Goal: Task Accomplishment & Management: Complete application form

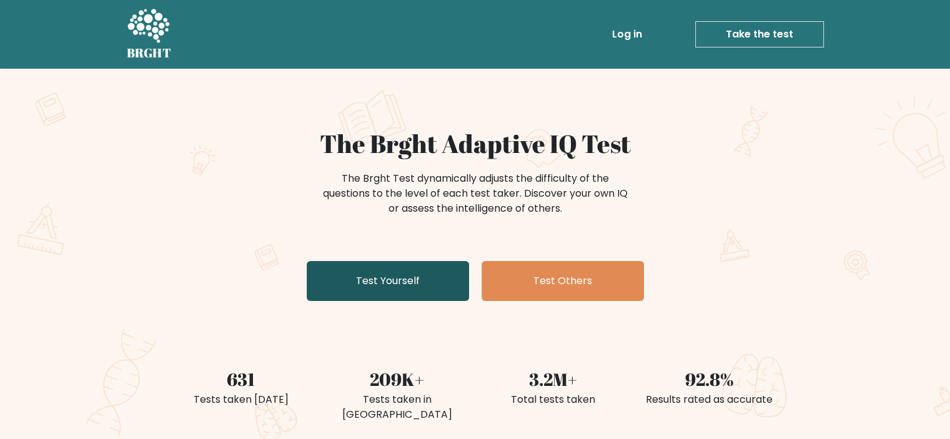
click at [389, 282] on link "Test Yourself" at bounding box center [388, 281] width 162 height 40
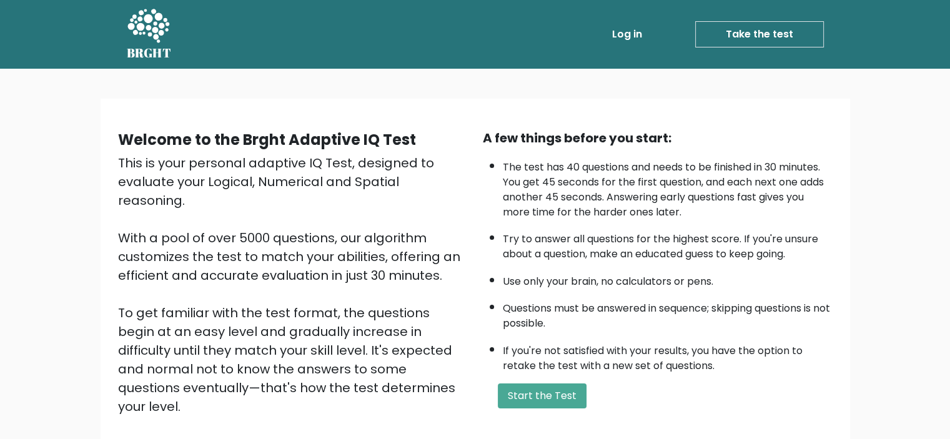
scroll to position [62, 0]
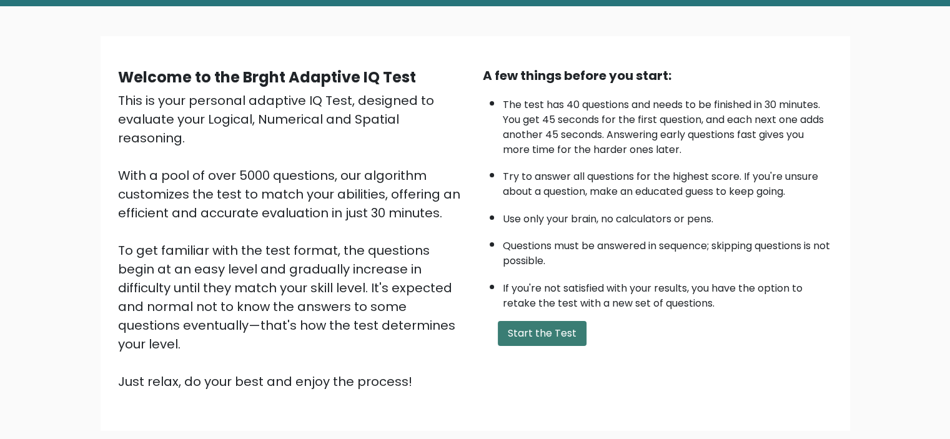
click at [542, 329] on button "Start the Test" at bounding box center [542, 333] width 89 height 25
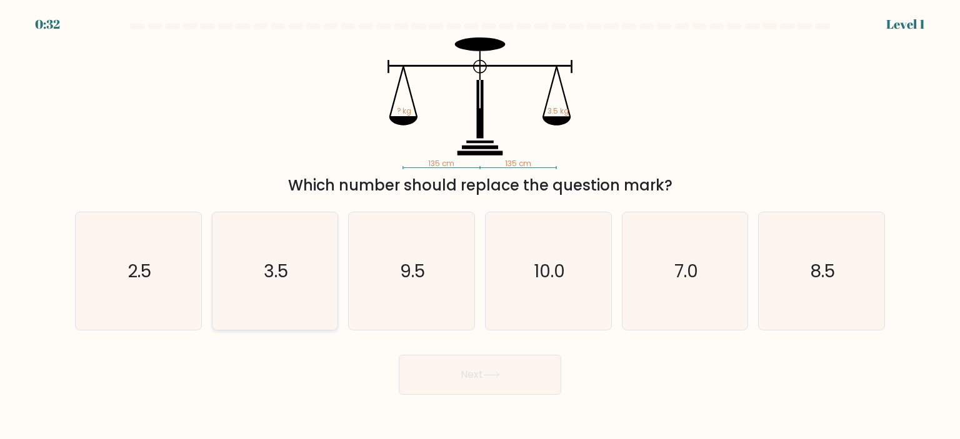
click at [262, 280] on icon "3.5" at bounding box center [274, 270] width 117 height 117
click at [480, 226] on input "b. 3.5" at bounding box center [480, 223] width 1 height 6
radio input "true"
click at [459, 372] on button "Next" at bounding box center [480, 375] width 162 height 40
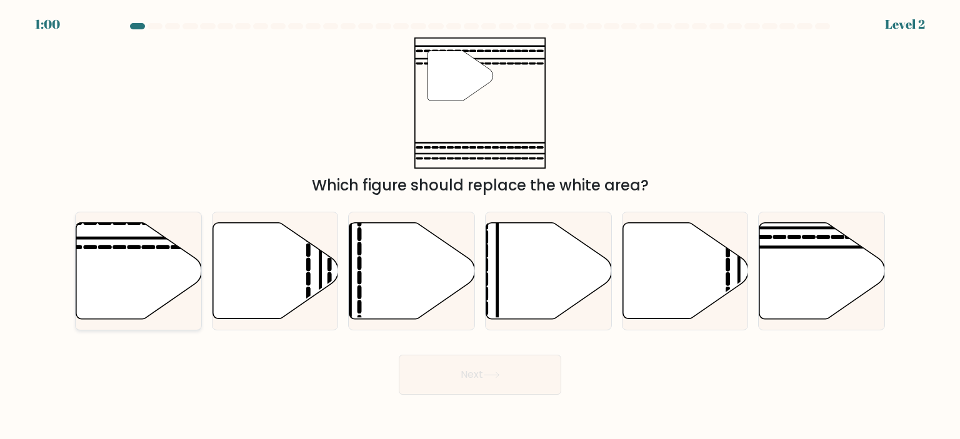
click at [131, 252] on icon at bounding box center [139, 270] width 126 height 96
click at [480, 226] on input "a." at bounding box center [480, 223] width 1 height 6
radio input "true"
click at [462, 377] on button "Next" at bounding box center [480, 375] width 162 height 40
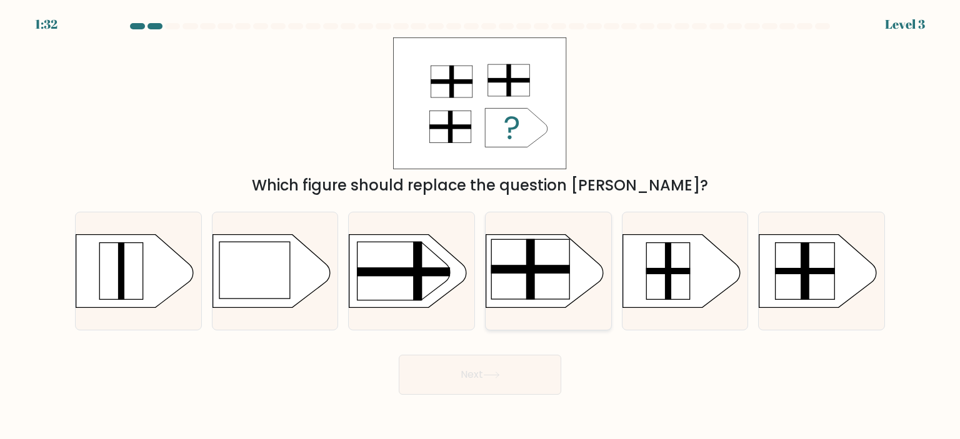
click at [530, 274] on rect at bounding box center [530, 269] width 9 height 61
click at [481, 226] on input "d." at bounding box center [480, 223] width 1 height 6
radio input "true"
click at [794, 273] on rect at bounding box center [805, 271] width 60 height 6
click at [481, 226] on input "f." at bounding box center [480, 223] width 1 height 6
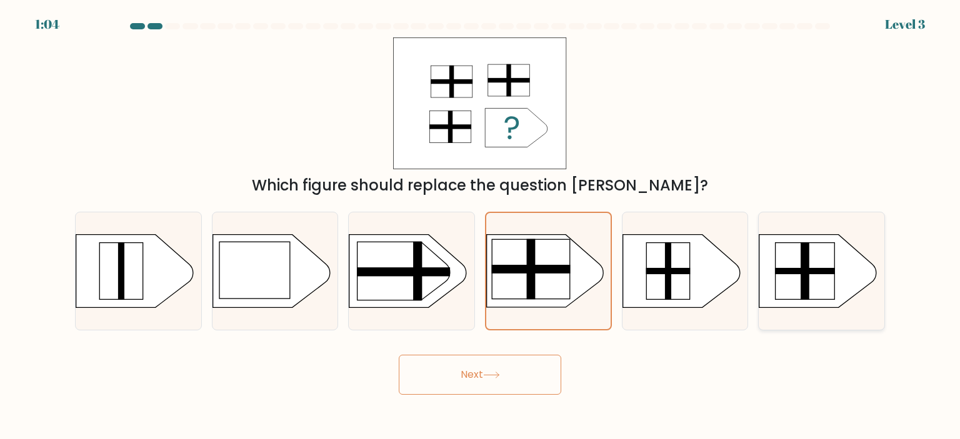
radio input "true"
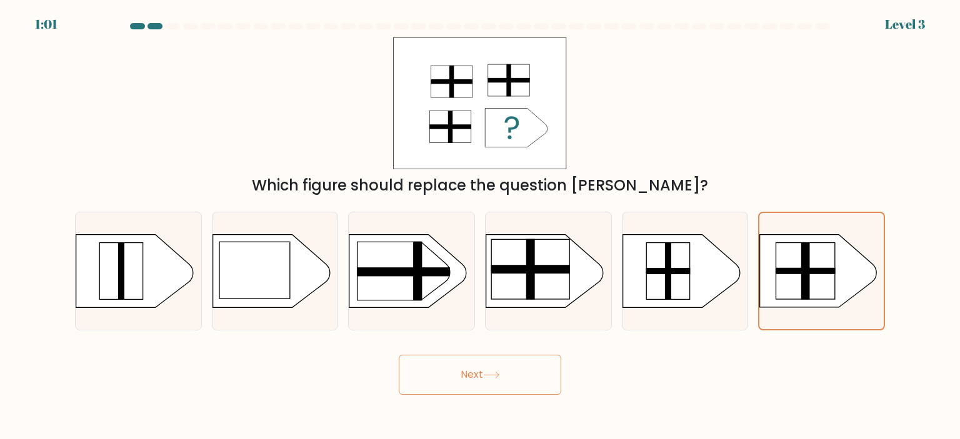
click at [481, 372] on button "Next" at bounding box center [480, 375] width 162 height 40
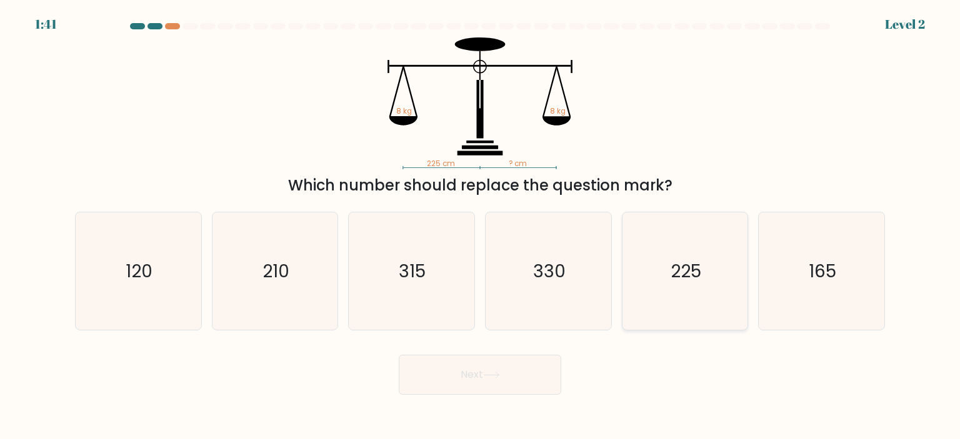
click at [661, 262] on icon "225" at bounding box center [684, 270] width 117 height 117
click at [481, 226] on input "e. 225" at bounding box center [480, 223] width 1 height 6
radio input "true"
click at [478, 365] on button "Next" at bounding box center [480, 375] width 162 height 40
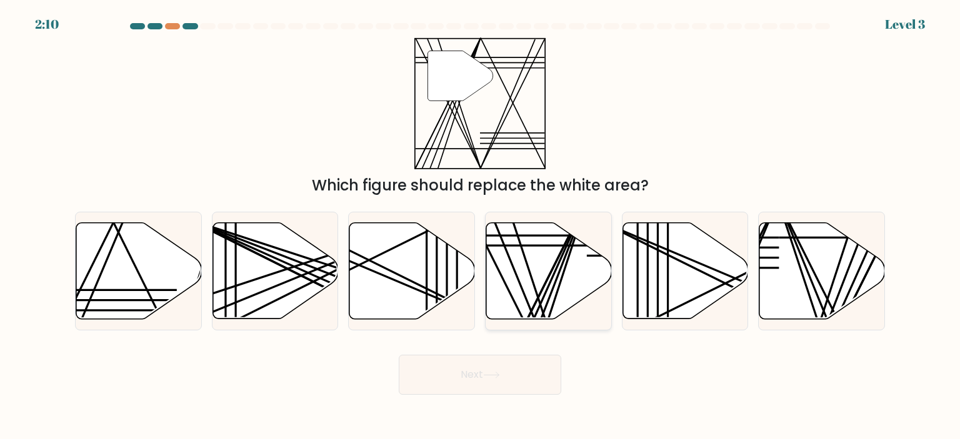
click at [531, 276] on line at bounding box center [546, 324] width 82 height 249
click at [481, 226] on input "d." at bounding box center [480, 223] width 1 height 6
radio input "true"
click at [481, 366] on button "Next" at bounding box center [480, 375] width 162 height 40
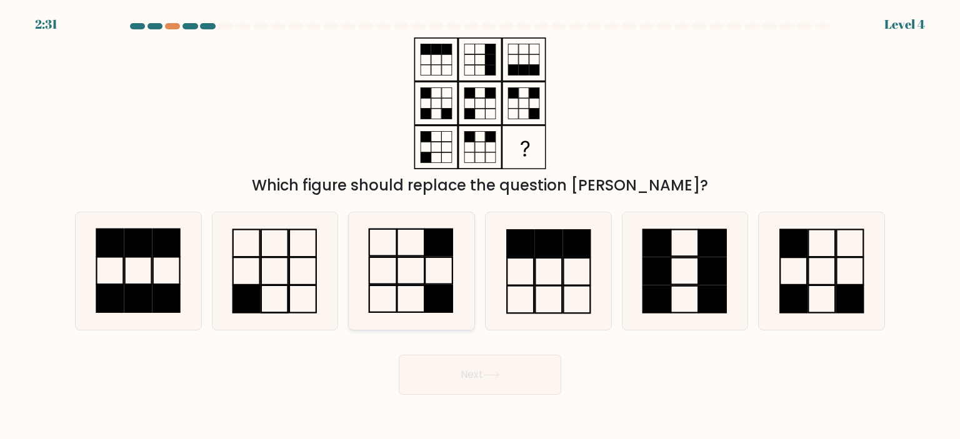
click at [422, 278] on icon at bounding box center [410, 270] width 117 height 117
click at [480, 226] on input "c." at bounding box center [480, 223] width 1 height 6
radio input "true"
click at [537, 366] on button "Next" at bounding box center [480, 375] width 162 height 40
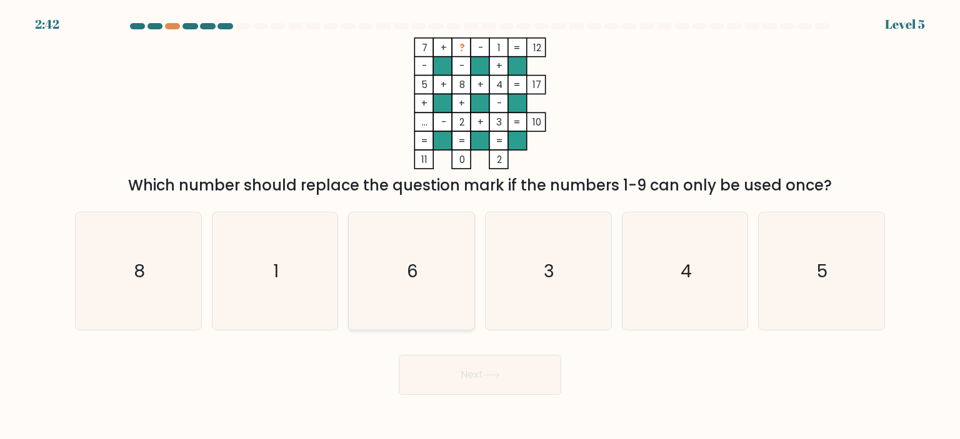
click at [432, 241] on icon "6" at bounding box center [410, 270] width 117 height 117
click at [480, 226] on input "c. 6" at bounding box center [480, 223] width 1 height 6
radio input "true"
click at [517, 374] on button "Next" at bounding box center [480, 375] width 162 height 40
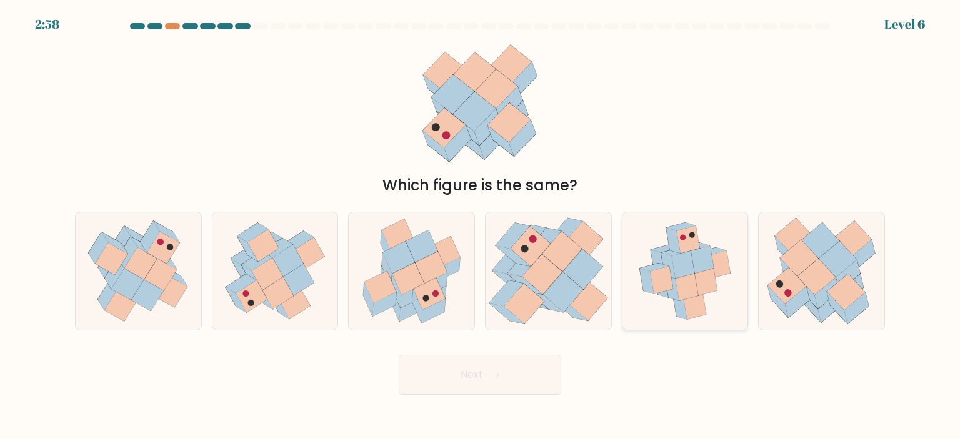
click at [682, 284] on icon at bounding box center [686, 287] width 23 height 27
click at [481, 226] on input "e." at bounding box center [480, 223] width 1 height 6
radio input "true"
click at [481, 382] on button "Next" at bounding box center [480, 375] width 162 height 40
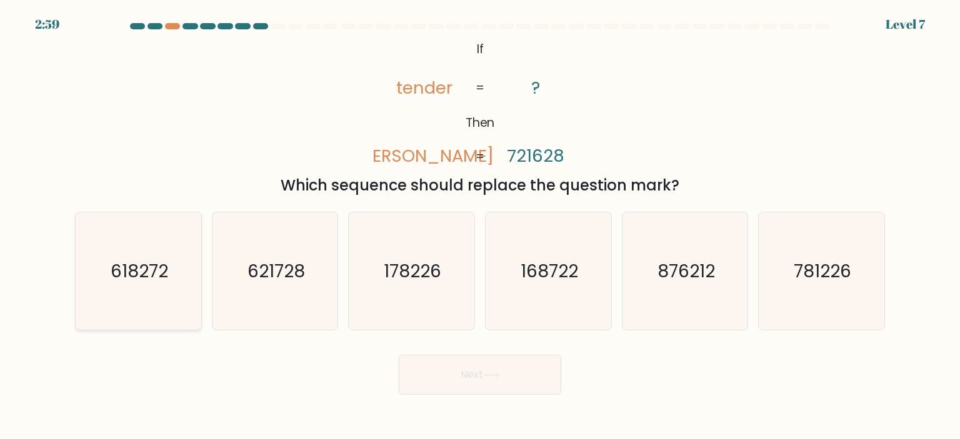
click at [144, 257] on icon "618272" at bounding box center [137, 270] width 117 height 117
click at [480, 226] on input "a. 618272" at bounding box center [480, 223] width 1 height 6
radio input "true"
click at [519, 376] on button "Next" at bounding box center [480, 375] width 162 height 40
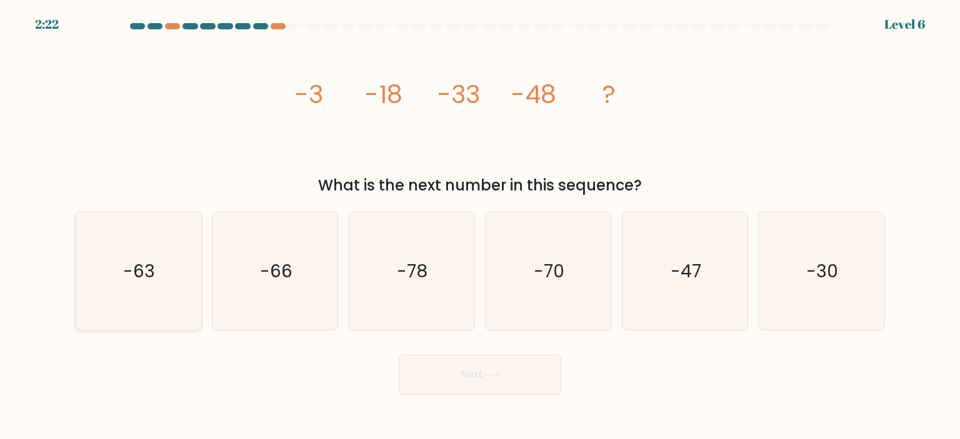
drag, startPoint x: 128, startPoint y: 287, endPoint x: 142, endPoint y: 282, distance: 15.2
click at [123, 284] on icon "-63" at bounding box center [137, 270] width 117 height 117
click at [480, 226] on input "a. -63" at bounding box center [480, 223] width 1 height 6
radio input "true"
click at [475, 367] on button "Next" at bounding box center [480, 375] width 162 height 40
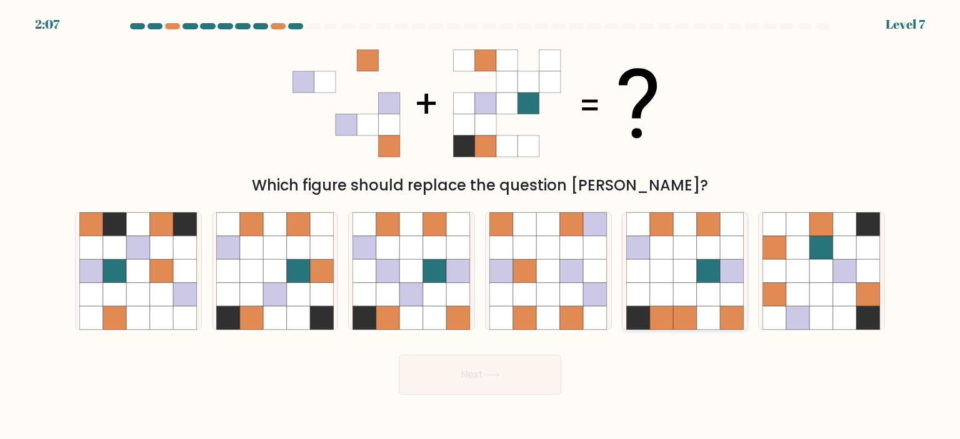
click at [675, 276] on icon at bounding box center [685, 271] width 24 height 24
click at [481, 226] on input "e." at bounding box center [480, 223] width 1 height 6
radio input "true"
click at [507, 370] on button "Next" at bounding box center [480, 375] width 162 height 40
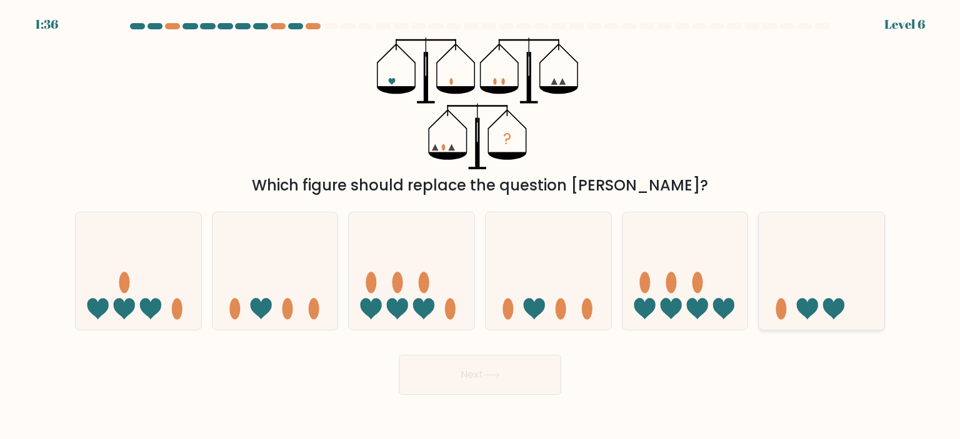
click at [785, 296] on icon at bounding box center [822, 271] width 126 height 104
click at [481, 226] on input "f." at bounding box center [480, 223] width 1 height 6
radio input "true"
click at [549, 381] on button "Next" at bounding box center [480, 375] width 162 height 40
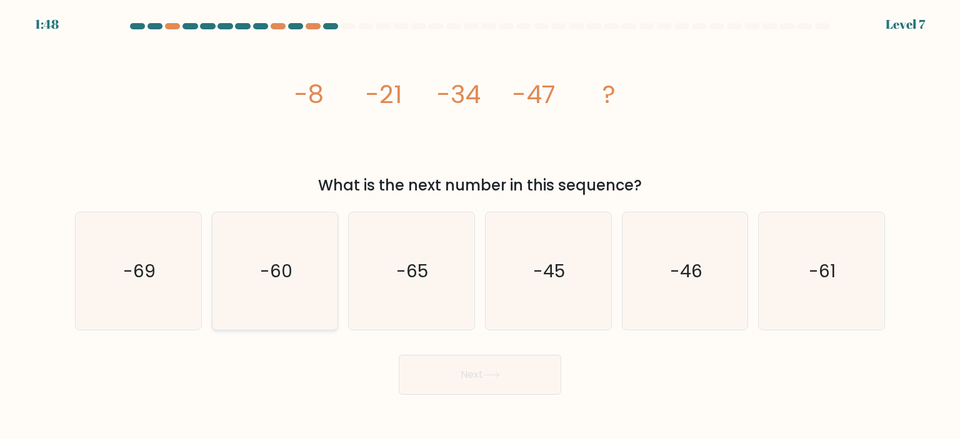
click at [293, 277] on icon "-60" at bounding box center [274, 270] width 117 height 117
click at [480, 226] on input "b. -60" at bounding box center [480, 223] width 1 height 6
radio input "true"
click at [466, 371] on button "Next" at bounding box center [480, 375] width 162 height 40
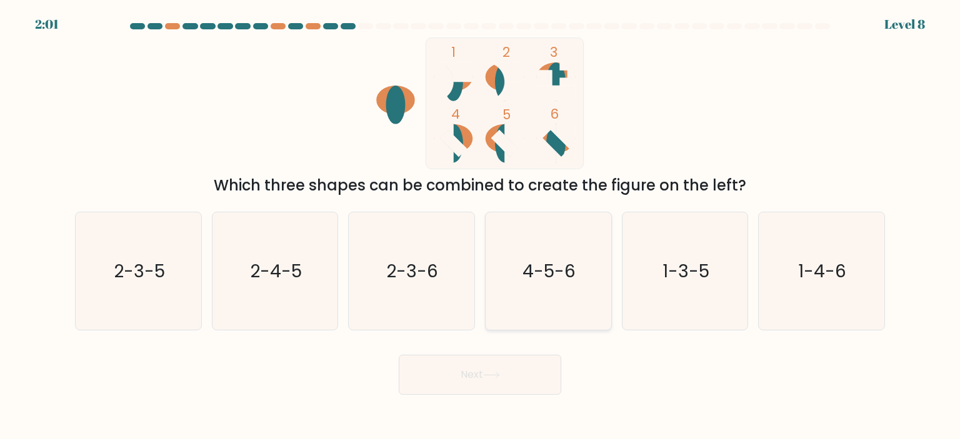
click at [542, 284] on icon "4-5-6" at bounding box center [547, 270] width 117 height 117
click at [481, 226] on input "d. 4-5-6" at bounding box center [480, 223] width 1 height 6
radio input "true"
click at [514, 370] on button "Next" at bounding box center [480, 375] width 162 height 40
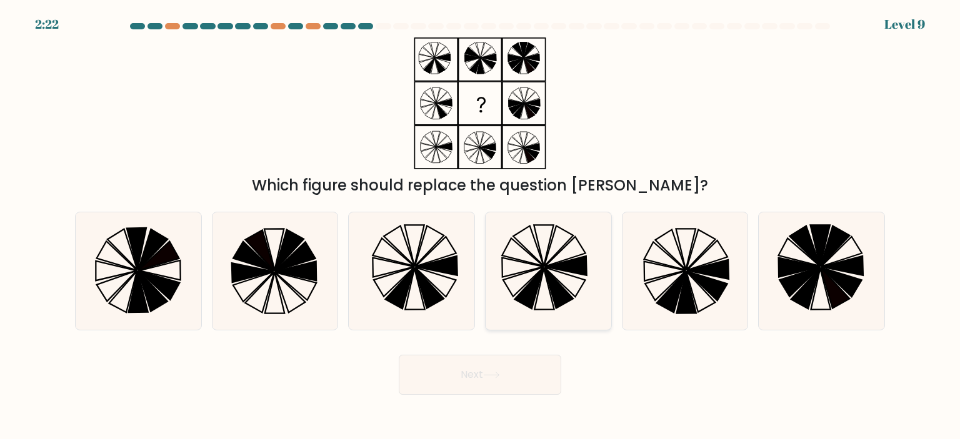
click at [550, 273] on icon at bounding box center [565, 281] width 41 height 29
click at [481, 226] on input "d." at bounding box center [480, 223] width 1 height 6
radio input "true"
click at [458, 371] on button "Next" at bounding box center [480, 375] width 162 height 40
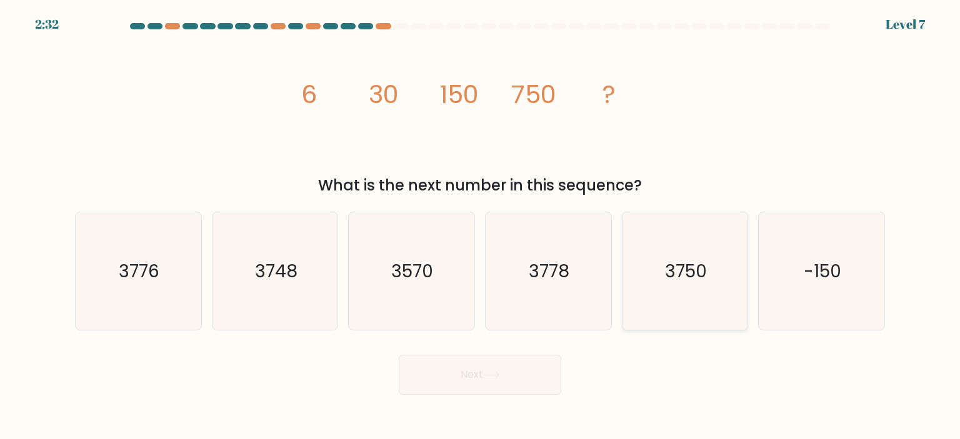
click at [686, 245] on icon "3750" at bounding box center [684, 270] width 117 height 117
click at [481, 226] on input "e. 3750" at bounding box center [480, 223] width 1 height 6
radio input "true"
click at [471, 377] on button "Next" at bounding box center [480, 375] width 162 height 40
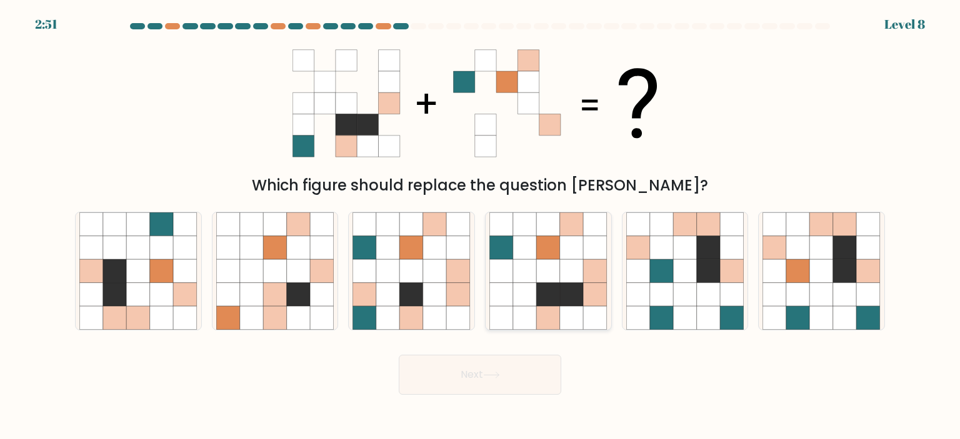
click at [530, 298] on icon at bounding box center [525, 295] width 24 height 24
click at [481, 226] on input "d." at bounding box center [480, 223] width 1 height 6
radio input "true"
click at [510, 372] on button "Next" at bounding box center [480, 375] width 162 height 40
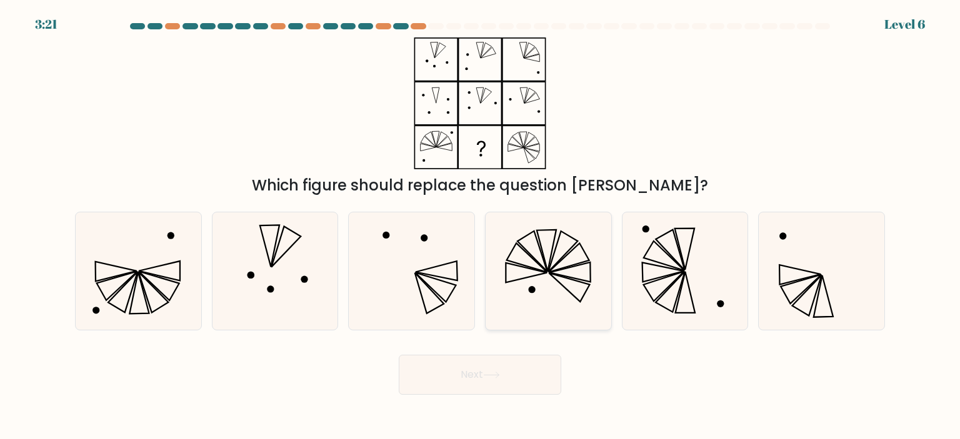
click at [562, 299] on icon at bounding box center [547, 270] width 117 height 117
click at [481, 226] on input "d." at bounding box center [480, 223] width 1 height 6
radio input "true"
click at [499, 366] on button "Next" at bounding box center [480, 375] width 162 height 40
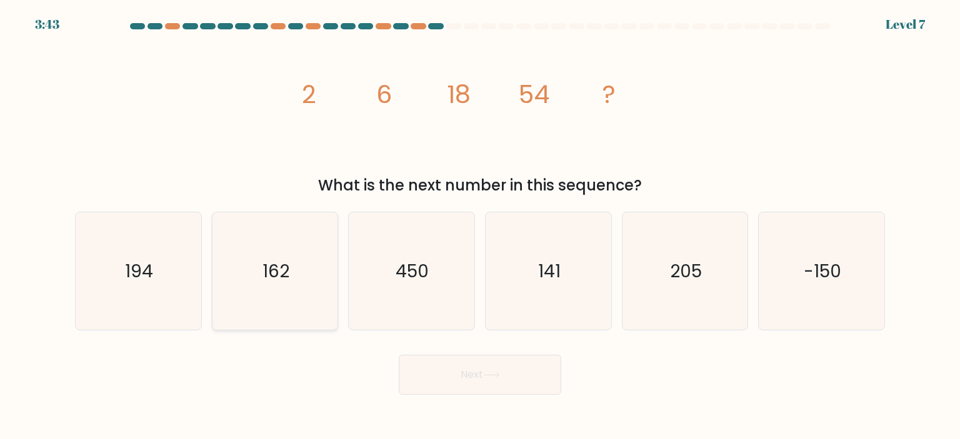
click at [264, 272] on text "162" at bounding box center [275, 271] width 27 height 25
click at [480, 226] on input "b. 162" at bounding box center [480, 223] width 1 height 6
radio input "true"
click at [480, 369] on button "Next" at bounding box center [480, 375] width 162 height 40
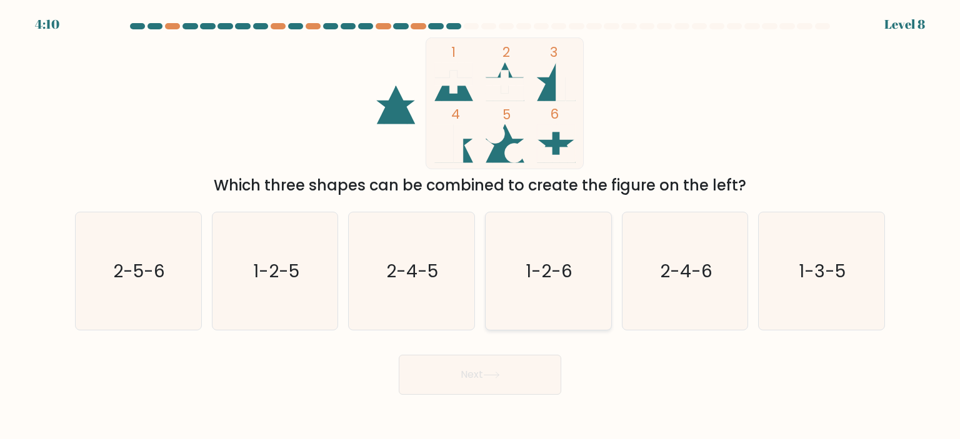
click at [521, 257] on icon "1-2-6" at bounding box center [547, 270] width 117 height 117
click at [481, 226] on input "d. 1-2-6" at bounding box center [480, 223] width 1 height 6
radio input "true"
click at [500, 374] on icon at bounding box center [491, 375] width 17 height 7
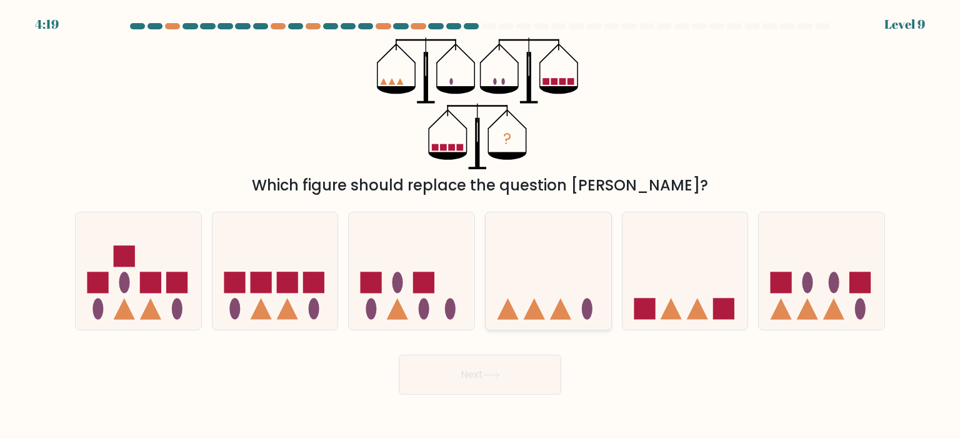
click at [537, 269] on icon at bounding box center [549, 271] width 126 height 104
click at [481, 226] on input "d." at bounding box center [480, 223] width 1 height 6
radio input "true"
click at [525, 371] on button "Next" at bounding box center [480, 375] width 162 height 40
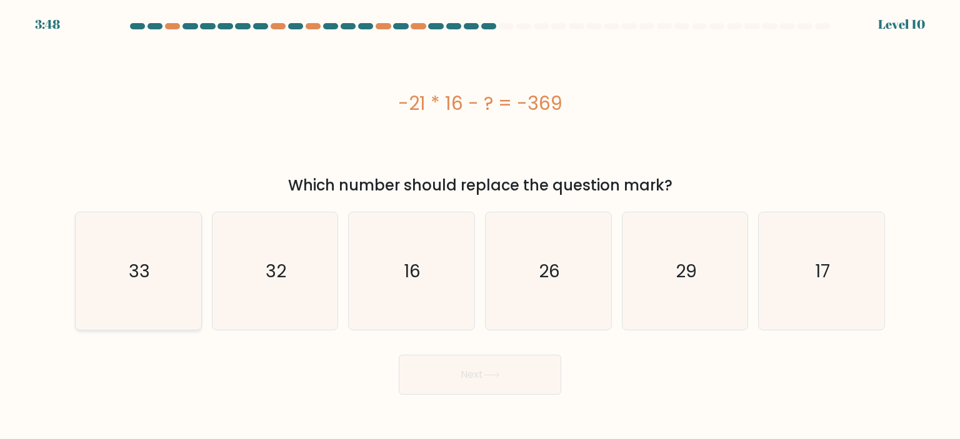
click at [131, 250] on icon "33" at bounding box center [137, 270] width 117 height 117
click at [480, 226] on input "a. 33" at bounding box center [480, 223] width 1 height 6
radio input "true"
click at [444, 374] on button "Next" at bounding box center [480, 375] width 162 height 40
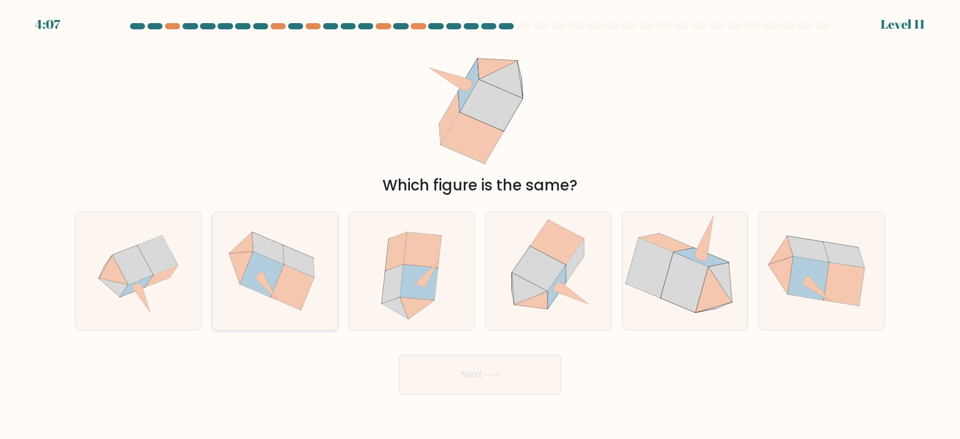
click at [262, 271] on icon at bounding box center [262, 275] width 44 height 46
click at [480, 226] on input "b." at bounding box center [480, 223] width 1 height 6
radio input "true"
click at [515, 289] on icon at bounding box center [530, 289] width 36 height 32
click at [481, 226] on input "d." at bounding box center [480, 223] width 1 height 6
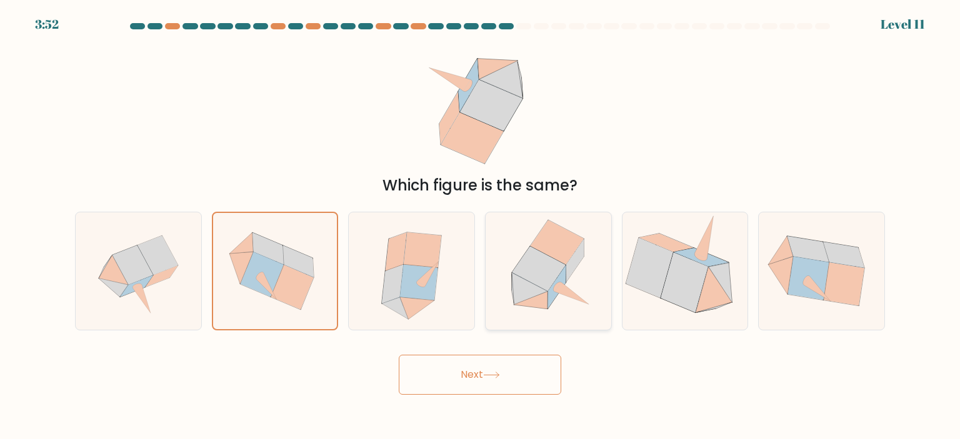
radio input "true"
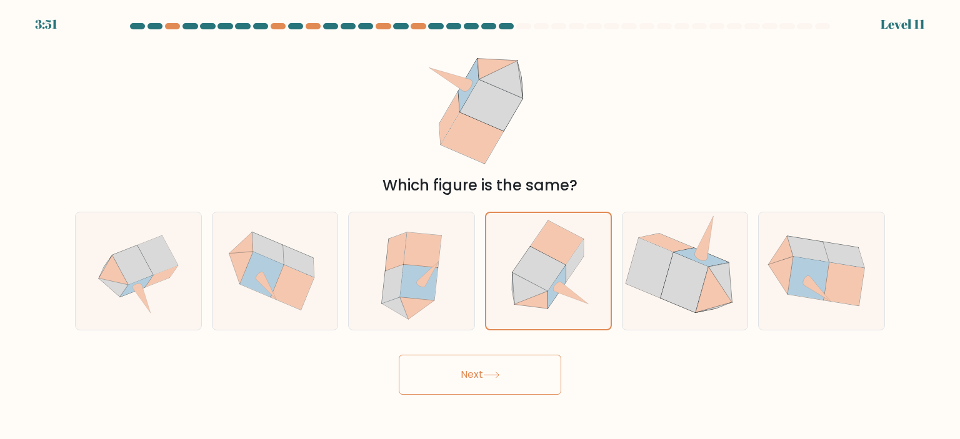
click at [485, 369] on button "Next" at bounding box center [480, 375] width 162 height 40
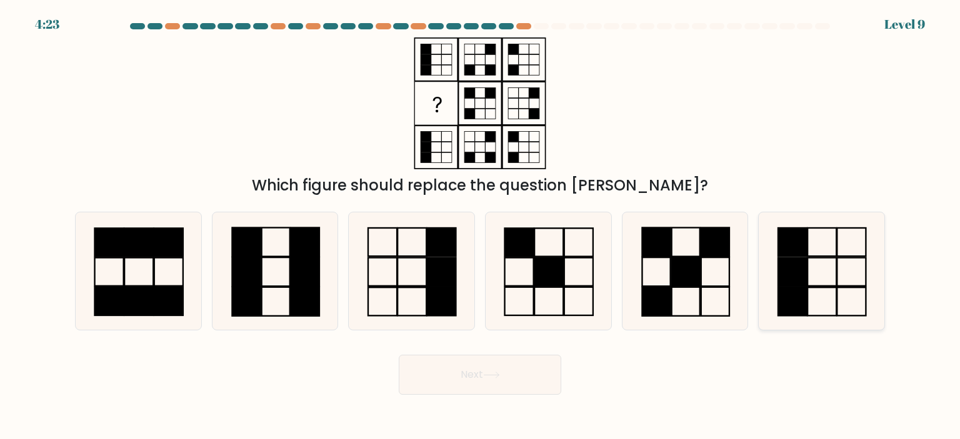
click at [819, 274] on icon at bounding box center [820, 270] width 117 height 117
click at [481, 226] on input "f." at bounding box center [480, 223] width 1 height 6
radio input "true"
click at [427, 276] on rect at bounding box center [412, 272] width 29 height 28
click at [480, 226] on input "c." at bounding box center [480, 223] width 1 height 6
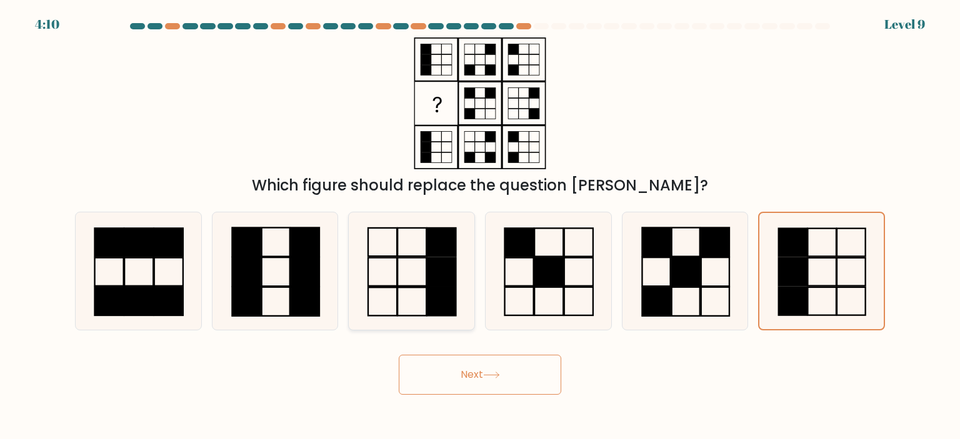
radio input "true"
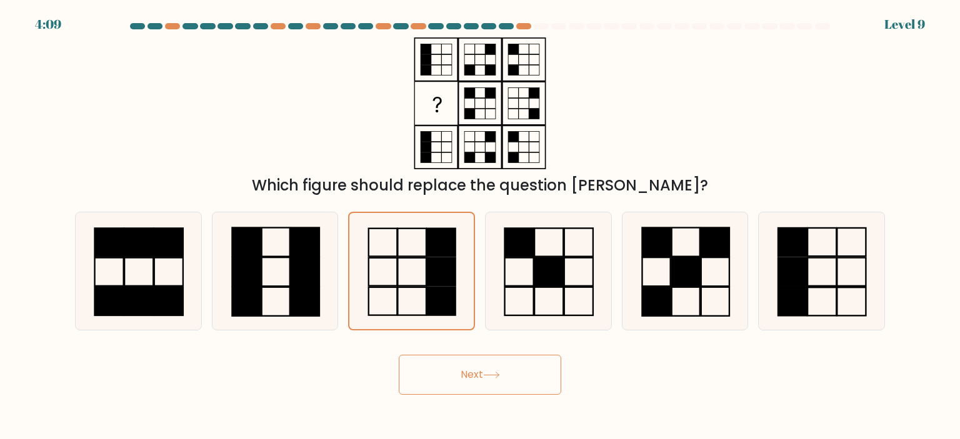
click at [492, 367] on button "Next" at bounding box center [480, 375] width 162 height 40
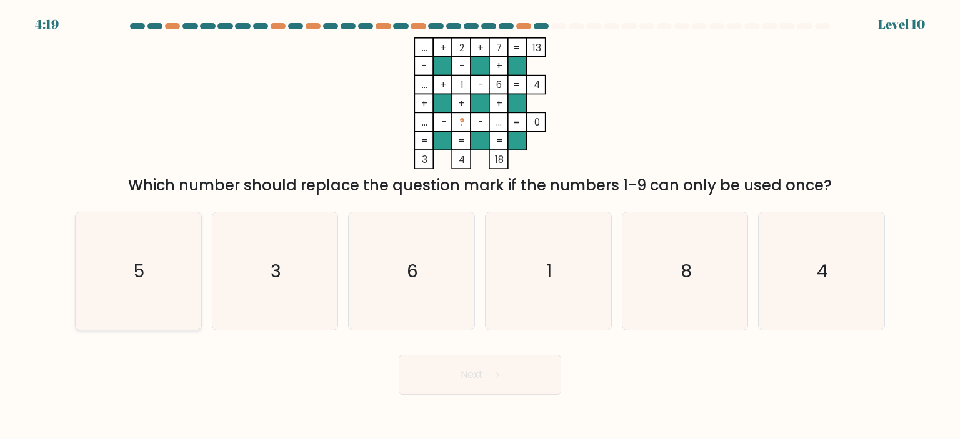
click at [130, 254] on icon "5" at bounding box center [137, 270] width 117 height 117
click at [480, 226] on input "a. 5" at bounding box center [480, 223] width 1 height 6
radio input "true"
click at [473, 371] on button "Next" at bounding box center [480, 375] width 162 height 40
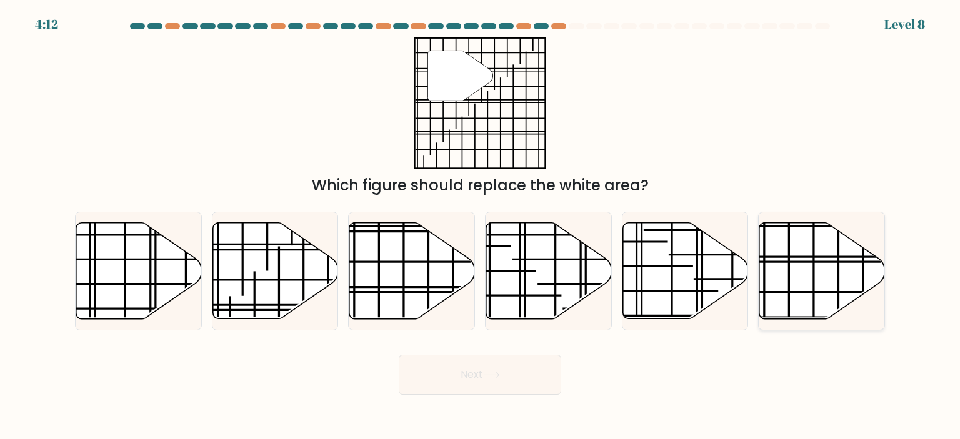
click at [789, 264] on line at bounding box center [789, 298] width 0 height 202
click at [481, 226] on input "f." at bounding box center [480, 223] width 1 height 6
radio input "true"
click at [483, 369] on button "Next" at bounding box center [480, 375] width 162 height 40
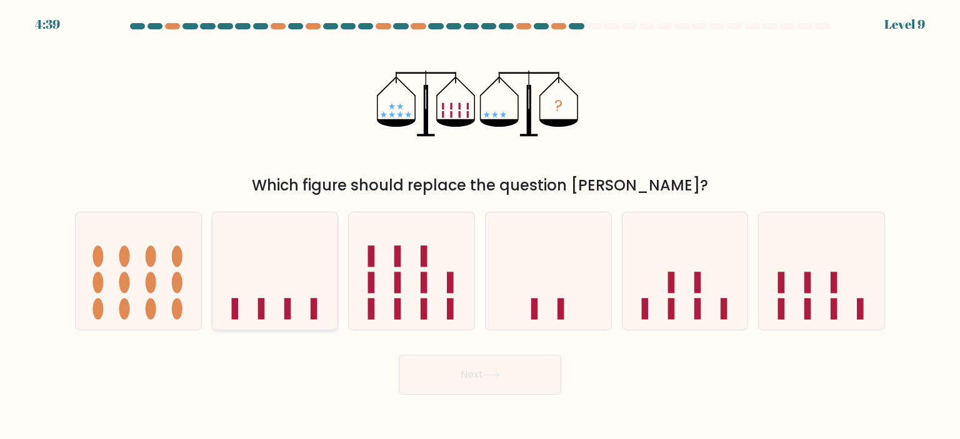
click at [293, 306] on icon at bounding box center [275, 271] width 126 height 104
click at [480, 226] on input "b." at bounding box center [480, 223] width 1 height 6
radio input "true"
click at [465, 382] on button "Next" at bounding box center [480, 375] width 162 height 40
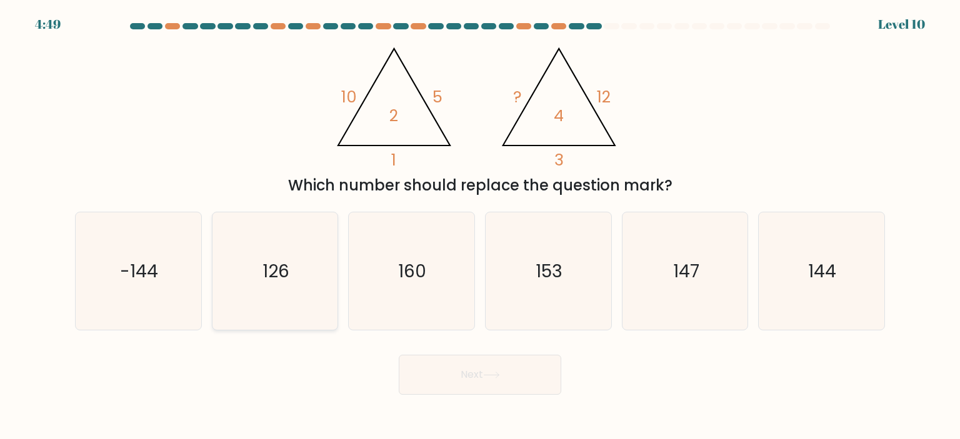
click at [282, 263] on text "126" at bounding box center [275, 271] width 27 height 25
click at [480, 226] on input "b. 126" at bounding box center [480, 223] width 1 height 6
radio input "true"
click at [485, 372] on button "Next" at bounding box center [480, 375] width 162 height 40
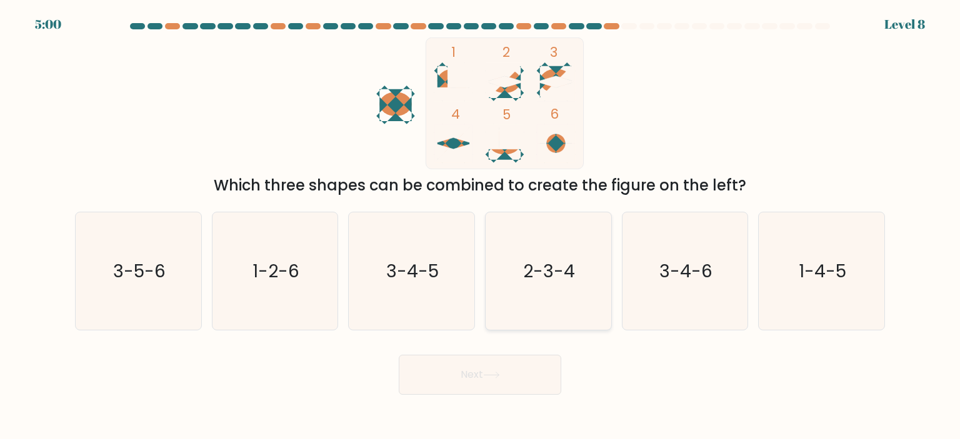
click at [559, 227] on icon "2-3-4" at bounding box center [547, 270] width 117 height 117
click at [481, 226] on input "d. 2-3-4" at bounding box center [480, 223] width 1 height 6
radio input "true"
click at [474, 376] on button "Next" at bounding box center [480, 375] width 162 height 40
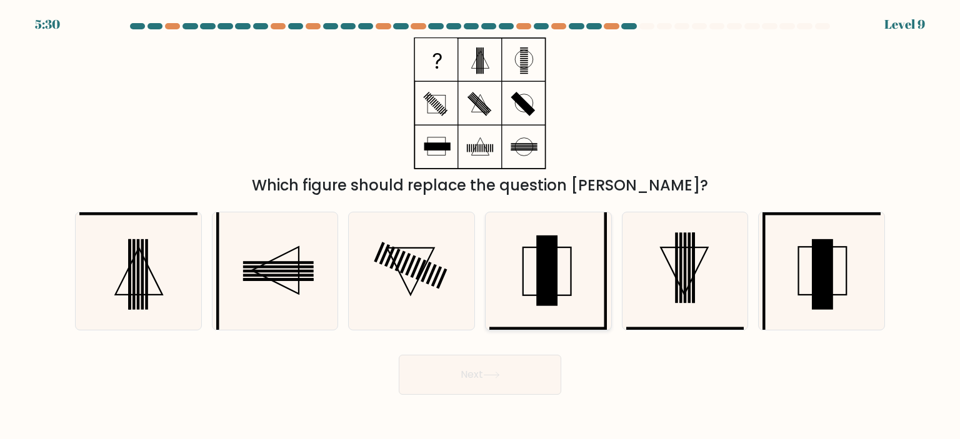
click at [543, 267] on rect at bounding box center [546, 271] width 21 height 71
click at [481, 226] on input "d." at bounding box center [480, 223] width 1 height 6
radio input "true"
click at [544, 277] on rect at bounding box center [547, 271] width 21 height 70
click at [481, 226] on input "d." at bounding box center [480, 223] width 1 height 6
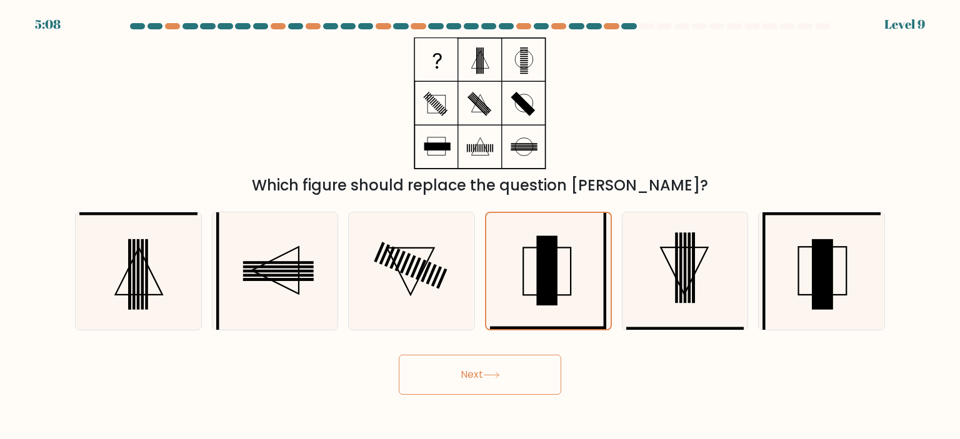
click at [498, 369] on button "Next" at bounding box center [480, 375] width 162 height 40
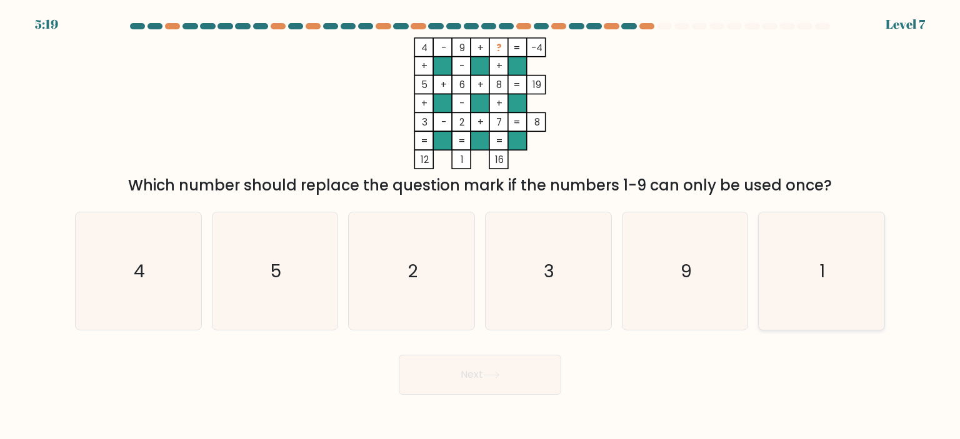
click at [819, 256] on icon "1" at bounding box center [820, 270] width 117 height 117
click at [481, 226] on input "f. 1" at bounding box center [480, 223] width 1 height 6
radio input "true"
click at [491, 372] on icon at bounding box center [491, 375] width 17 height 7
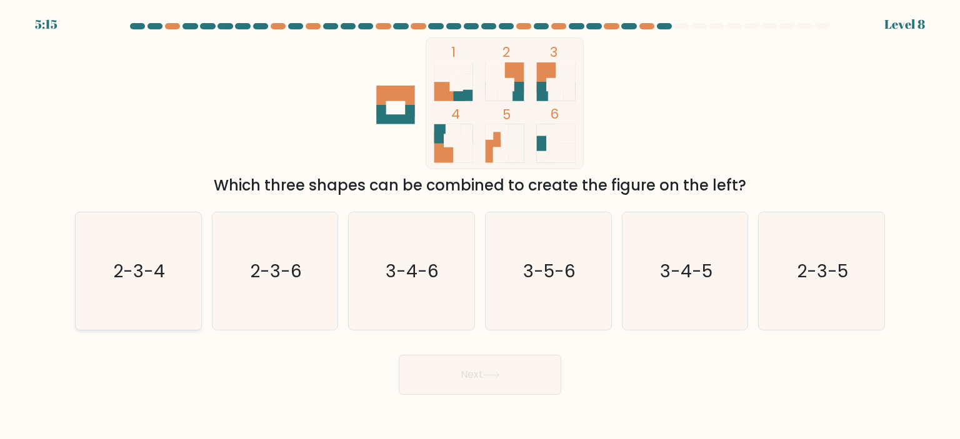
click at [176, 244] on icon "2-3-4" at bounding box center [137, 270] width 117 height 117
click at [480, 226] on input "a. 2-3-4" at bounding box center [480, 223] width 1 height 6
radio input "true"
click at [465, 372] on button "Next" at bounding box center [480, 375] width 162 height 40
click at [507, 361] on button "Next" at bounding box center [480, 375] width 162 height 40
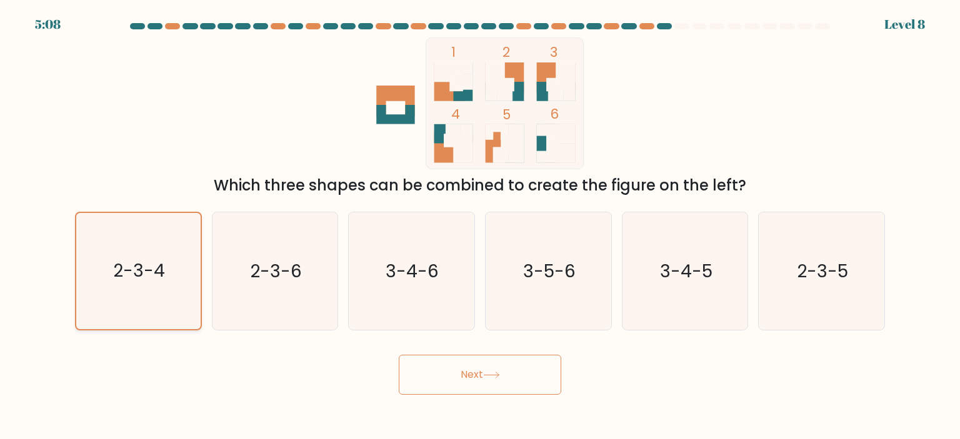
click at [174, 268] on icon "2-3-4" at bounding box center [138, 271] width 116 height 116
click at [480, 226] on input "a. 2-3-4" at bounding box center [480, 223] width 1 height 6
click at [474, 374] on button "Next" at bounding box center [480, 375] width 162 height 40
click at [177, 244] on icon "2-3-4" at bounding box center [138, 271] width 116 height 116
click at [480, 226] on input "a. 2-3-4" at bounding box center [480, 223] width 1 height 6
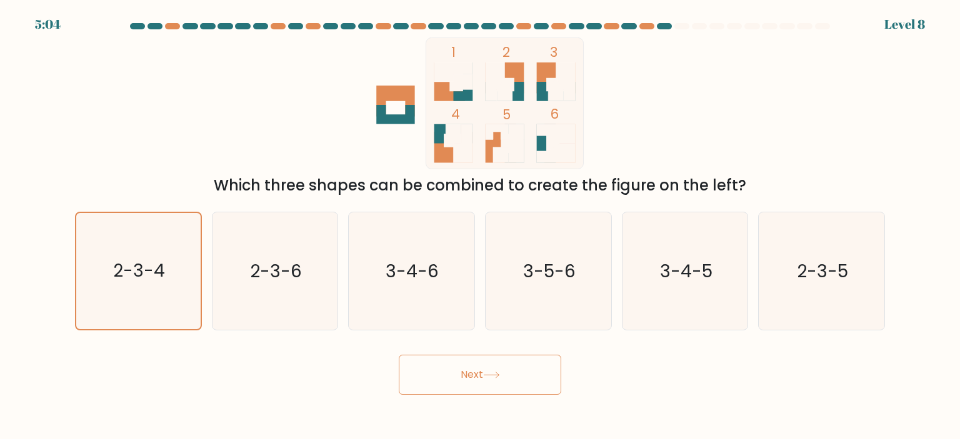
click at [550, 376] on button "Next" at bounding box center [480, 375] width 162 height 40
click at [524, 371] on button "Next" at bounding box center [480, 375] width 162 height 40
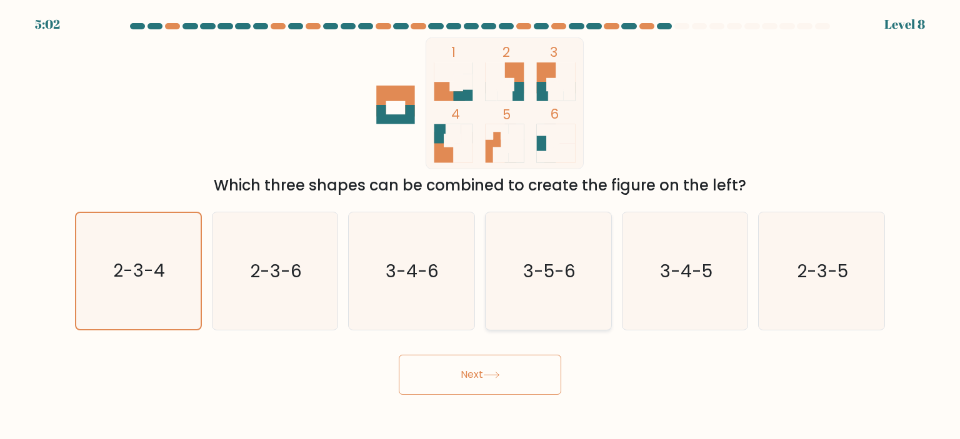
click at [553, 294] on icon "3-5-6" at bounding box center [547, 270] width 117 height 117
click at [481, 226] on input "d. 3-5-6" at bounding box center [480, 223] width 1 height 6
radio input "true"
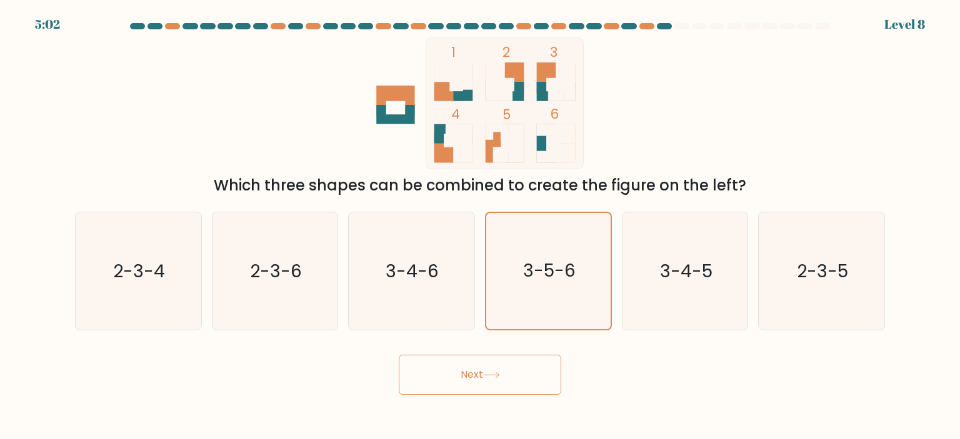
click at [508, 378] on button "Next" at bounding box center [480, 375] width 162 height 40
click at [506, 377] on button "Next" at bounding box center [480, 375] width 162 height 40
click at [152, 239] on icon "2-3-4" at bounding box center [137, 270] width 117 height 117
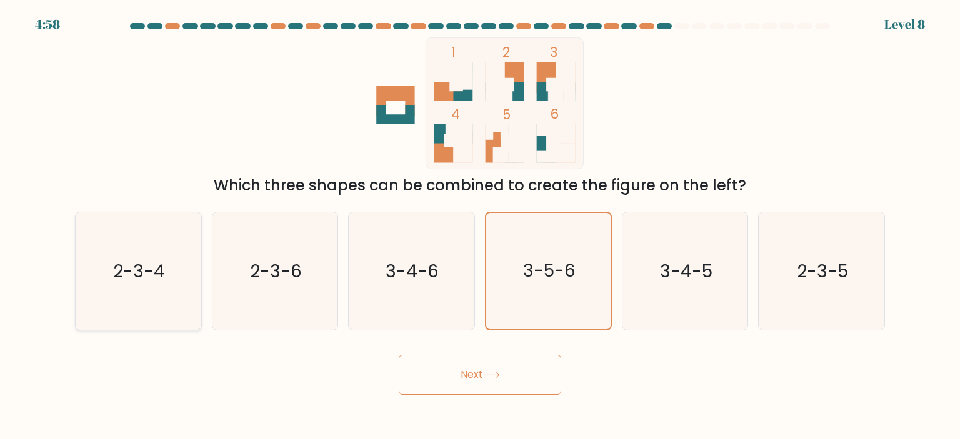
click at [480, 226] on input "a. 2-3-4" at bounding box center [480, 223] width 1 height 6
radio input "true"
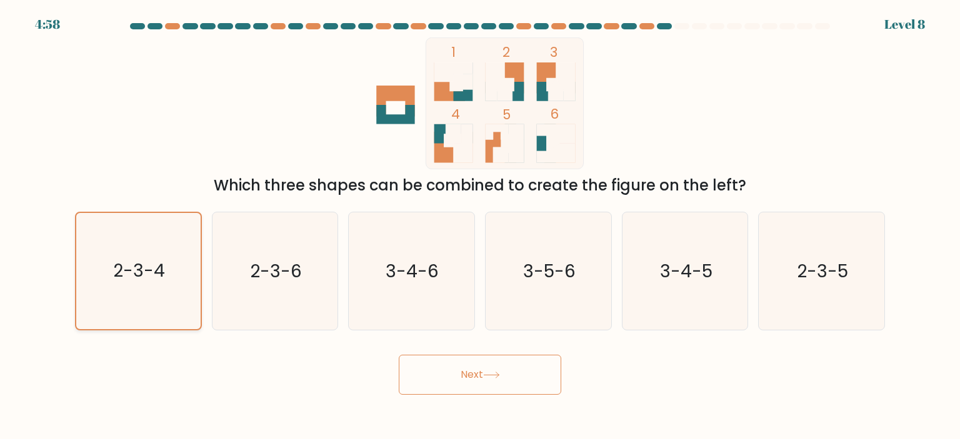
click at [152, 237] on icon "2-3-4" at bounding box center [138, 271] width 116 height 116
click at [480, 226] on input "a. 2-3-4" at bounding box center [480, 223] width 1 height 6
click at [152, 237] on icon "2-3-4" at bounding box center [138, 271] width 116 height 116
click at [480, 226] on input "a. 2-3-4" at bounding box center [480, 223] width 1 height 6
click at [472, 371] on button "Next" at bounding box center [480, 375] width 162 height 40
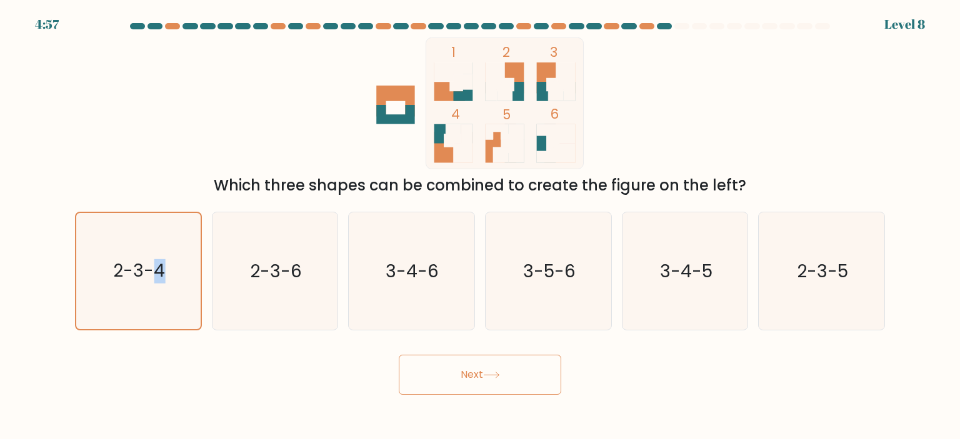
click at [472, 371] on button "Next" at bounding box center [480, 375] width 162 height 40
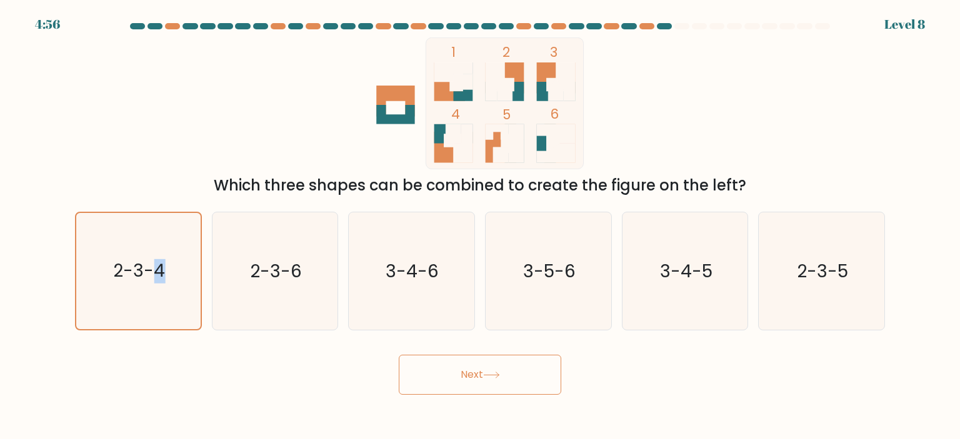
click at [472, 371] on button "Next" at bounding box center [480, 375] width 162 height 40
click at [522, 379] on button "Next" at bounding box center [480, 375] width 162 height 40
click at [377, 264] on icon "3-4-6" at bounding box center [410, 270] width 117 height 117
click at [480, 226] on input "c. 3-4-6" at bounding box center [480, 223] width 1 height 6
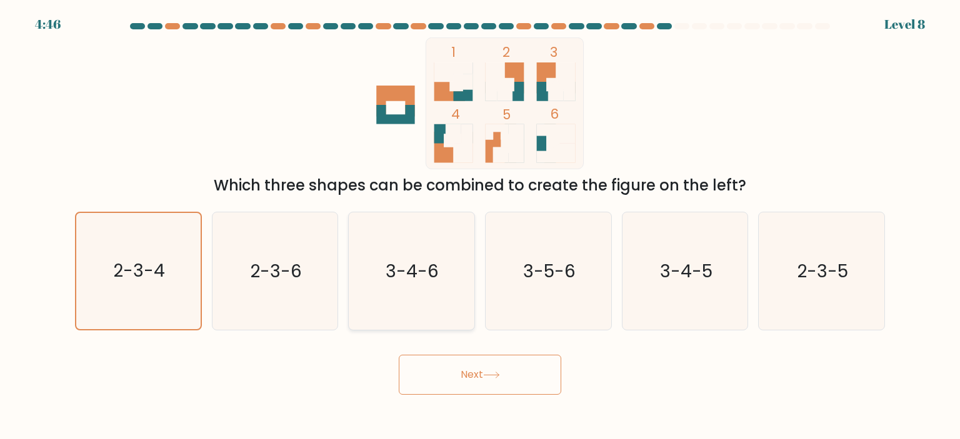
radio input "true"
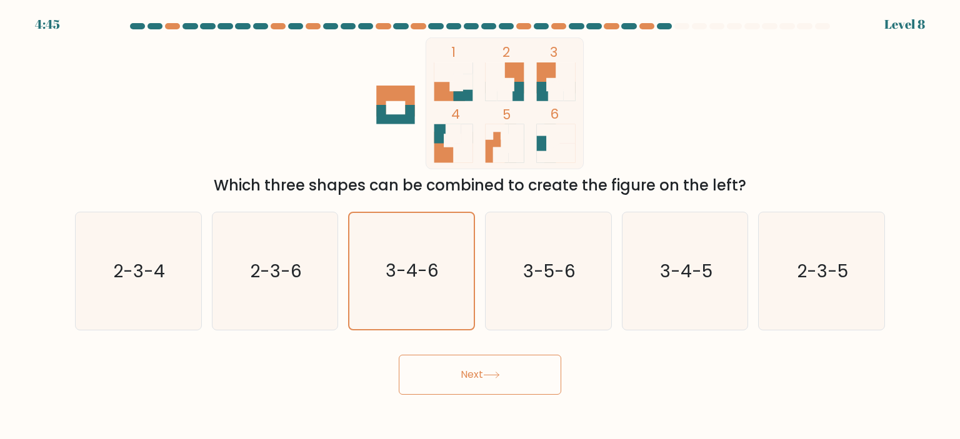
drag, startPoint x: 499, startPoint y: 343, endPoint x: 495, endPoint y: 367, distance: 24.8
click at [499, 344] on form at bounding box center [480, 209] width 960 height 372
click at [495, 369] on button "Next" at bounding box center [480, 375] width 162 height 40
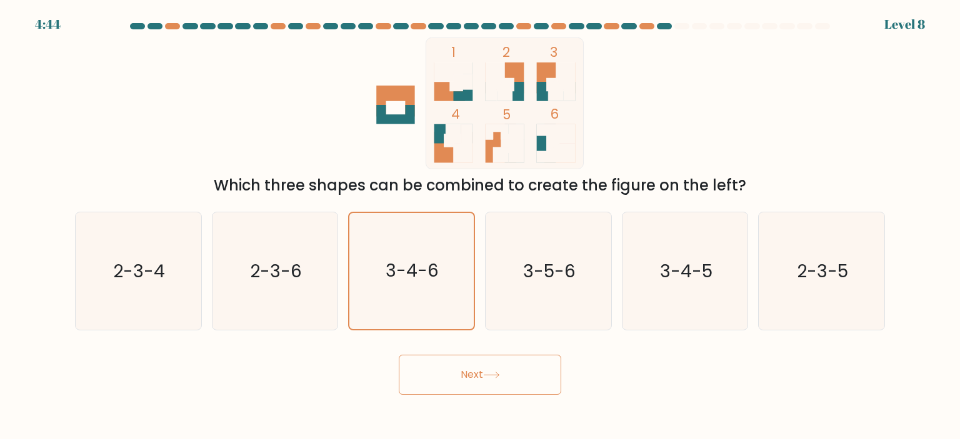
click at [495, 369] on button "Next" at bounding box center [480, 375] width 162 height 40
click at [507, 389] on button "Next" at bounding box center [480, 375] width 162 height 40
click at [507, 387] on button "Next" at bounding box center [480, 375] width 162 height 40
drag, startPoint x: 504, startPoint y: 382, endPoint x: 504, endPoint y: 374, distance: 7.5
click at [504, 374] on button "Next" at bounding box center [480, 375] width 162 height 40
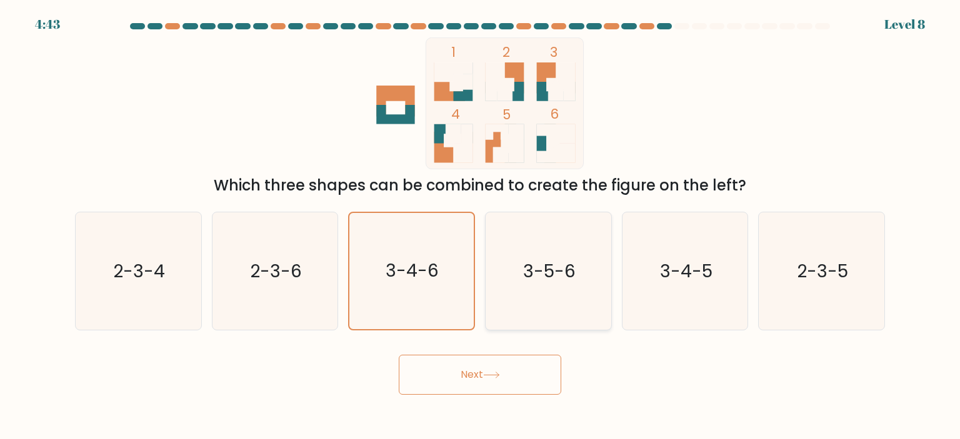
click at [547, 247] on icon "3-5-6" at bounding box center [547, 270] width 117 height 117
click at [481, 226] on input "d. 3-5-6" at bounding box center [480, 223] width 1 height 6
radio input "true"
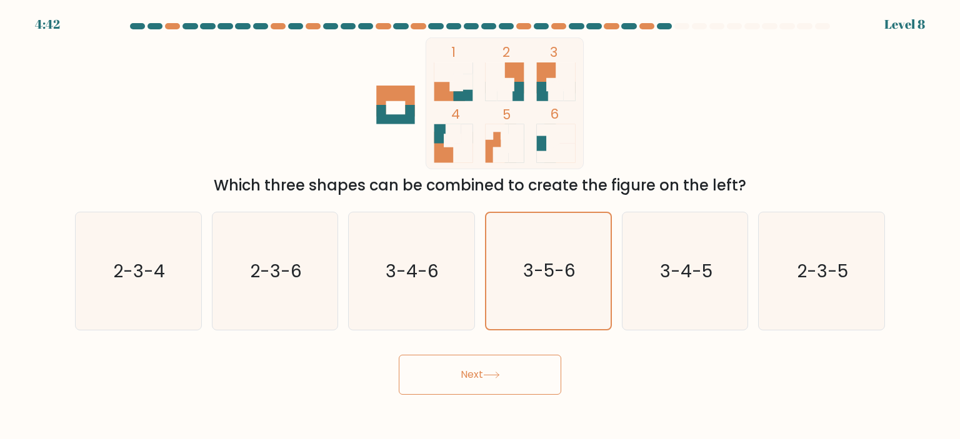
click at [550, 377] on button "Next" at bounding box center [480, 375] width 162 height 40
click at [730, 244] on icon "3-4-5" at bounding box center [684, 270] width 117 height 117
click at [481, 226] on input "e. 3-4-5" at bounding box center [480, 223] width 1 height 6
radio input "true"
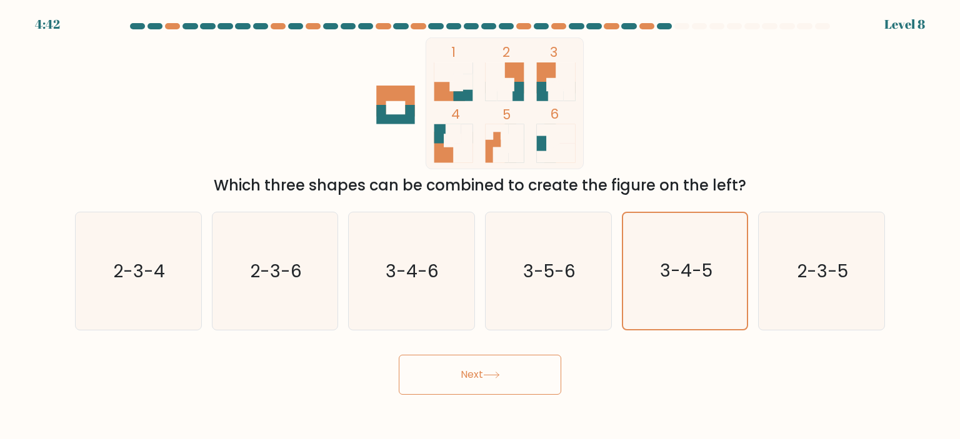
click at [527, 392] on button "Next" at bounding box center [480, 375] width 162 height 40
click at [515, 374] on button "Next" at bounding box center [480, 375] width 162 height 40
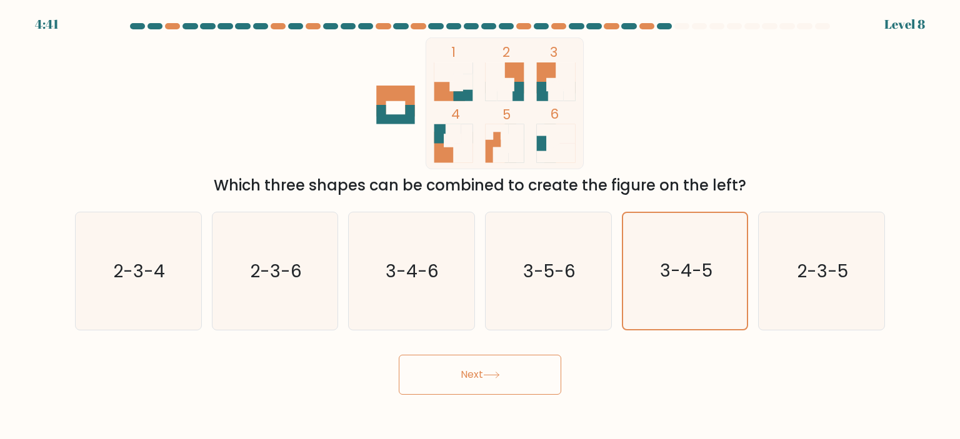
click at [515, 374] on button "Next" at bounding box center [480, 375] width 162 height 40
drag, startPoint x: 515, startPoint y: 374, endPoint x: 527, endPoint y: 369, distance: 12.9
click at [516, 374] on button "Next" at bounding box center [480, 375] width 162 height 40
click at [860, 232] on icon "2-3-5" at bounding box center [820, 270] width 117 height 117
click at [481, 226] on input "f. 2-3-5" at bounding box center [480, 223] width 1 height 6
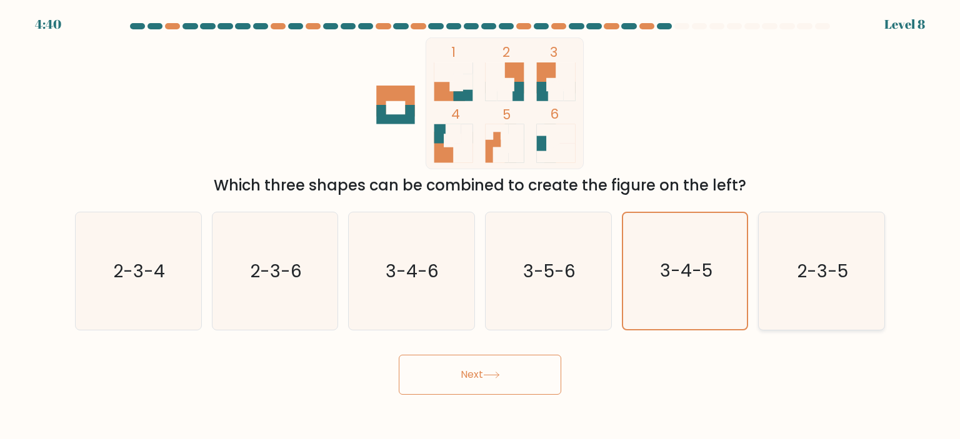
radio input "true"
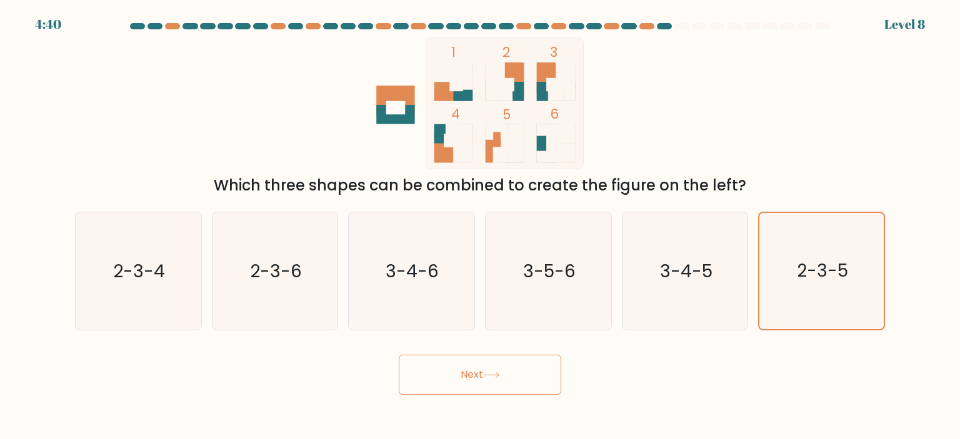
click at [515, 362] on button "Next" at bounding box center [480, 375] width 162 height 40
drag, startPoint x: 514, startPoint y: 362, endPoint x: 580, endPoint y: 154, distance: 218.2
click at [515, 362] on button "Next" at bounding box center [480, 375] width 162 height 40
click at [677, 25] on div at bounding box center [681, 26] width 15 height 6
click at [678, 25] on div at bounding box center [681, 26] width 15 height 6
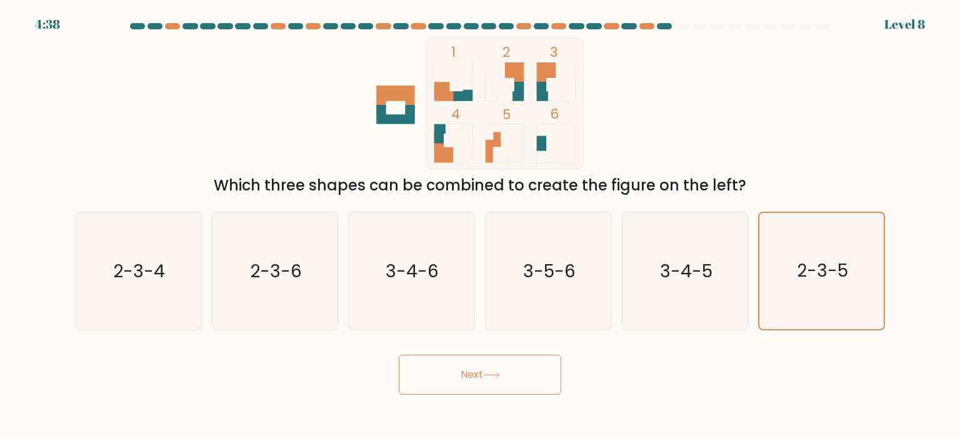
click at [902, 23] on form at bounding box center [480, 209] width 960 height 372
click at [81, 275] on icon "2-3-4" at bounding box center [137, 270] width 117 height 117
click at [480, 226] on input "a. 2-3-4" at bounding box center [480, 223] width 1 height 6
radio input "true"
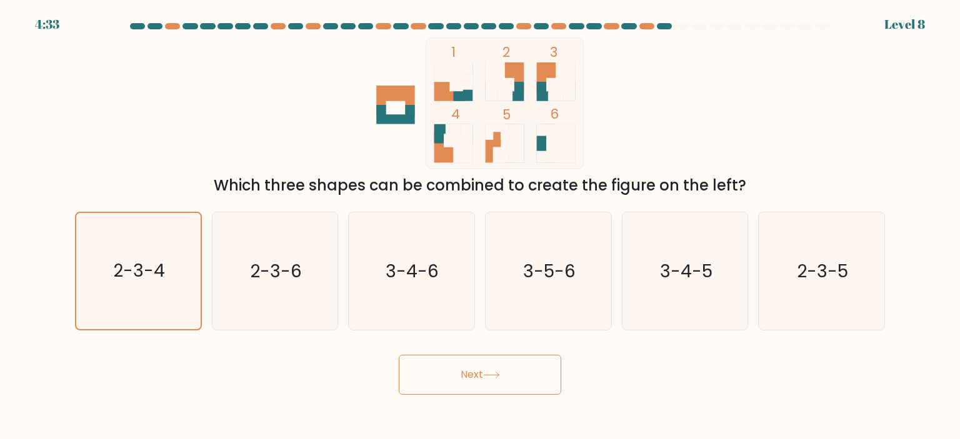
click at [452, 367] on button "Next" at bounding box center [480, 375] width 162 height 40
click at [451, 367] on button "Next" at bounding box center [480, 375] width 162 height 40
click at [450, 367] on button "Next" at bounding box center [480, 375] width 162 height 40
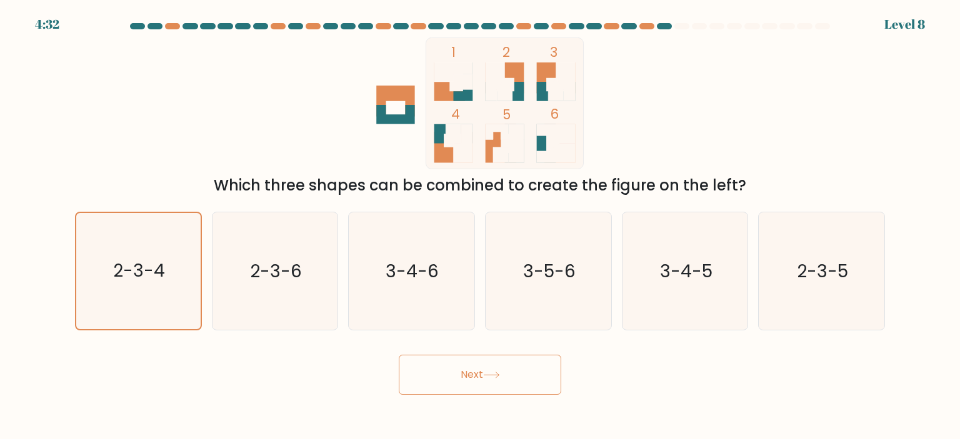
click at [449, 367] on button "Next" at bounding box center [480, 375] width 162 height 40
click at [444, 366] on button "Next" at bounding box center [480, 375] width 162 height 40
drag, startPoint x: 444, startPoint y: 364, endPoint x: 452, endPoint y: 334, distance: 31.1
click at [444, 358] on button "Next" at bounding box center [480, 375] width 162 height 40
click at [510, 352] on div "Next" at bounding box center [479, 370] width 825 height 49
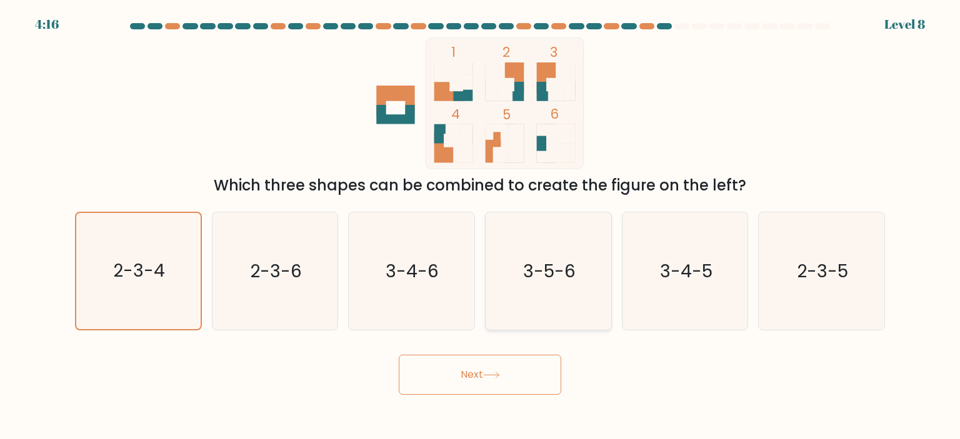
click at [493, 269] on icon "3-5-6" at bounding box center [547, 270] width 117 height 117
click at [481, 226] on input "d. 3-5-6" at bounding box center [480, 223] width 1 height 6
radio input "true"
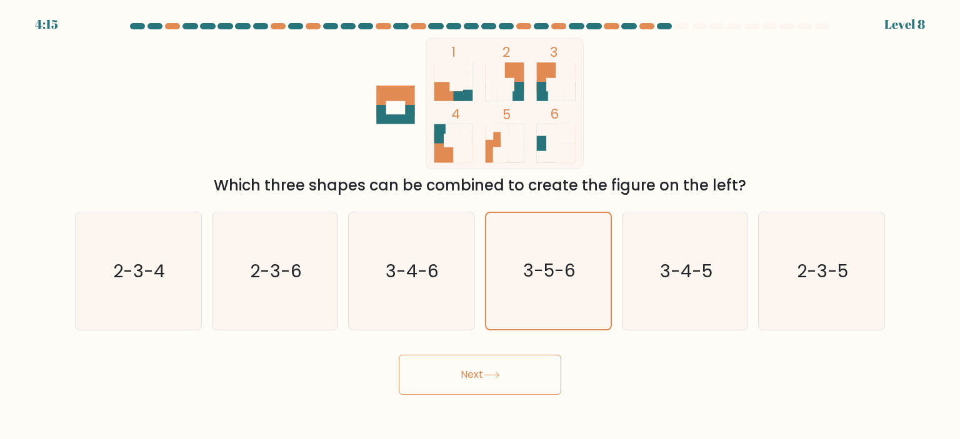
click at [451, 379] on button "Next" at bounding box center [480, 375] width 162 height 40
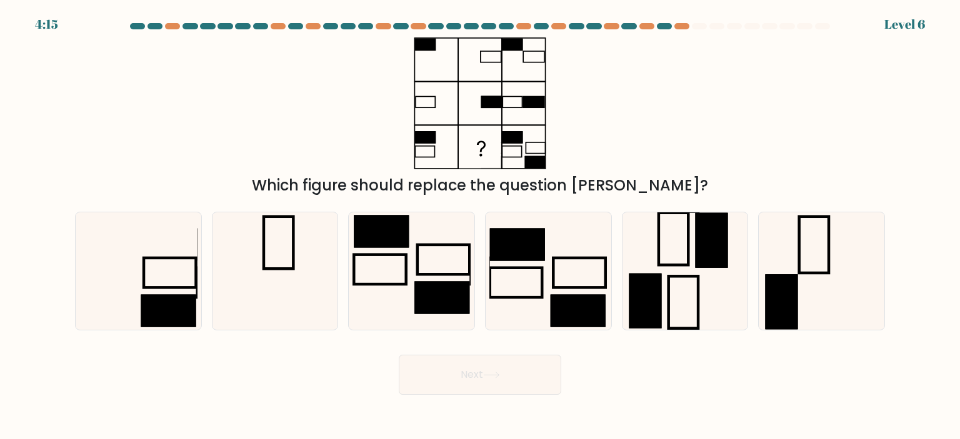
click at [452, 379] on button "Next" at bounding box center [480, 375] width 162 height 40
click at [142, 265] on icon at bounding box center [137, 270] width 117 height 117
click at [480, 226] on input "a." at bounding box center [480, 223] width 1 height 6
radio input "true"
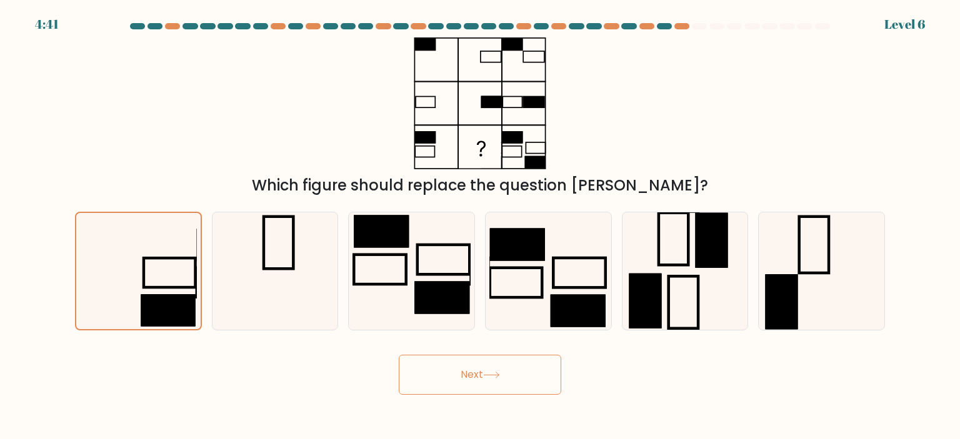
click at [450, 374] on button "Next" at bounding box center [480, 375] width 162 height 40
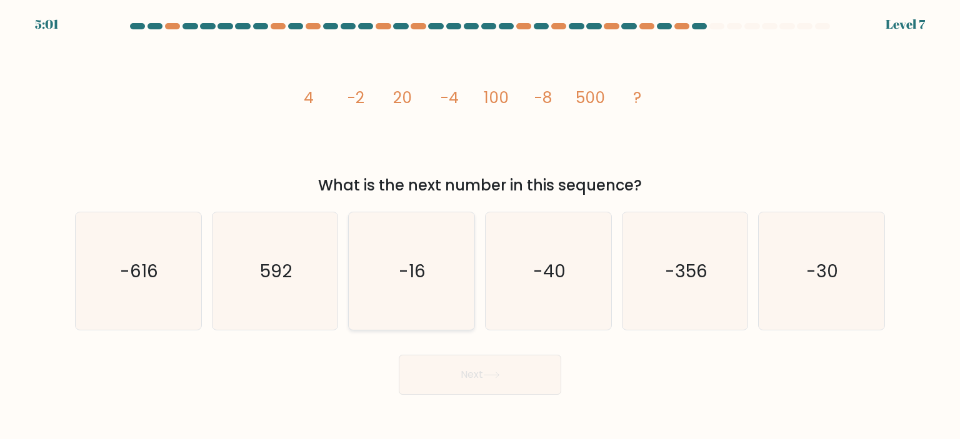
click at [452, 251] on icon "-16" at bounding box center [410, 270] width 117 height 117
click at [480, 226] on input "c. -16" at bounding box center [480, 223] width 1 height 6
radio input "true"
click at [497, 371] on button "Next" at bounding box center [480, 375] width 162 height 40
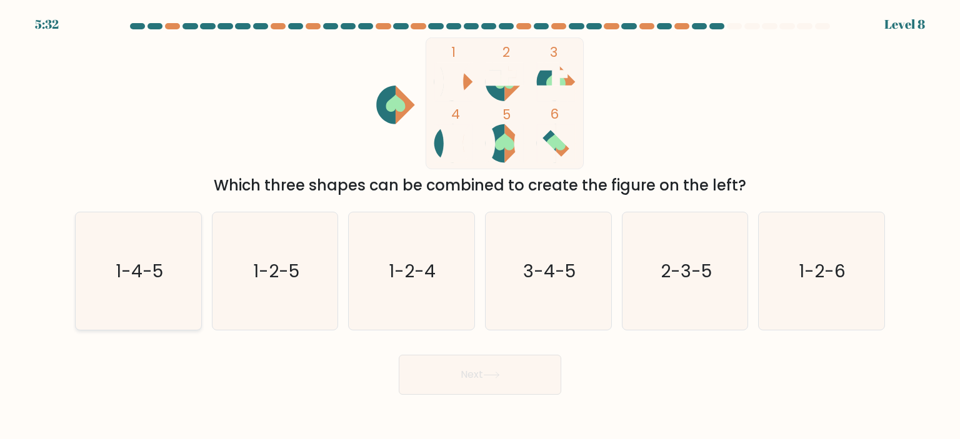
click at [117, 282] on text "1-4-5" at bounding box center [139, 271] width 47 height 25
click at [480, 226] on input "a. 1-4-5" at bounding box center [480, 223] width 1 height 6
radio input "true"
click at [452, 376] on button "Next" at bounding box center [480, 375] width 162 height 40
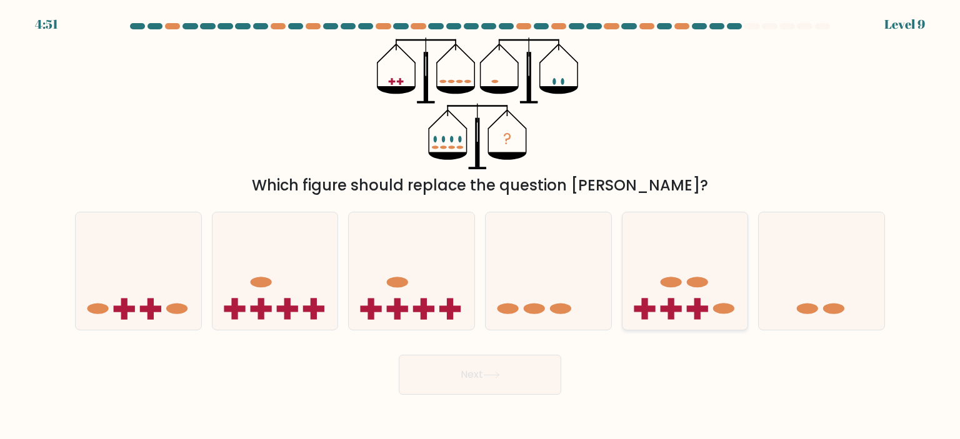
click at [635, 304] on icon at bounding box center [685, 271] width 126 height 104
click at [481, 226] on input "e." at bounding box center [480, 223] width 1 height 6
radio input "true"
click at [530, 384] on button "Next" at bounding box center [480, 375] width 162 height 40
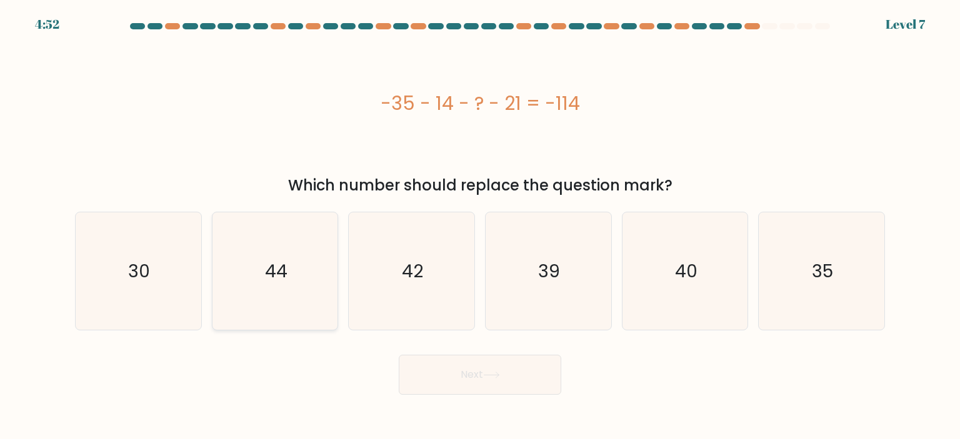
click at [269, 277] on text "44" at bounding box center [276, 271] width 22 height 25
click at [480, 226] on input "b. 44" at bounding box center [480, 223] width 1 height 6
radio input "true"
click at [441, 361] on button "Next" at bounding box center [480, 375] width 162 height 40
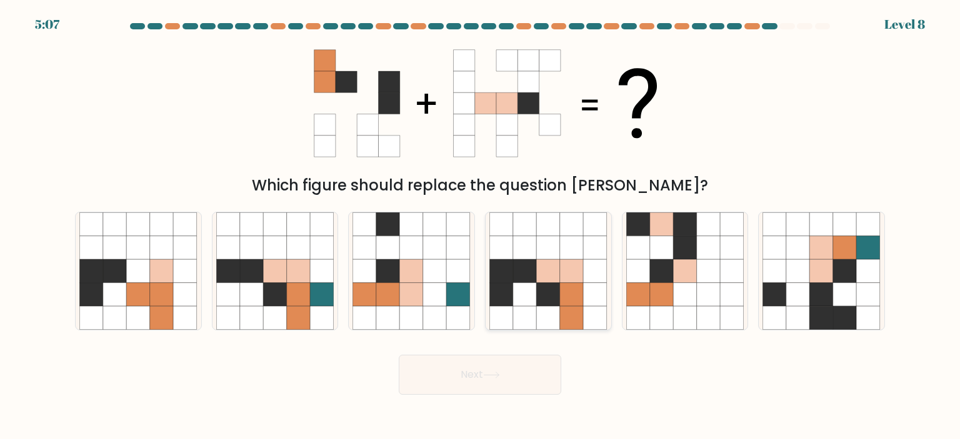
click at [550, 292] on icon at bounding box center [549, 295] width 24 height 24
click at [481, 226] on input "d." at bounding box center [480, 223] width 1 height 6
radio input "true"
click at [469, 383] on button "Next" at bounding box center [480, 375] width 162 height 40
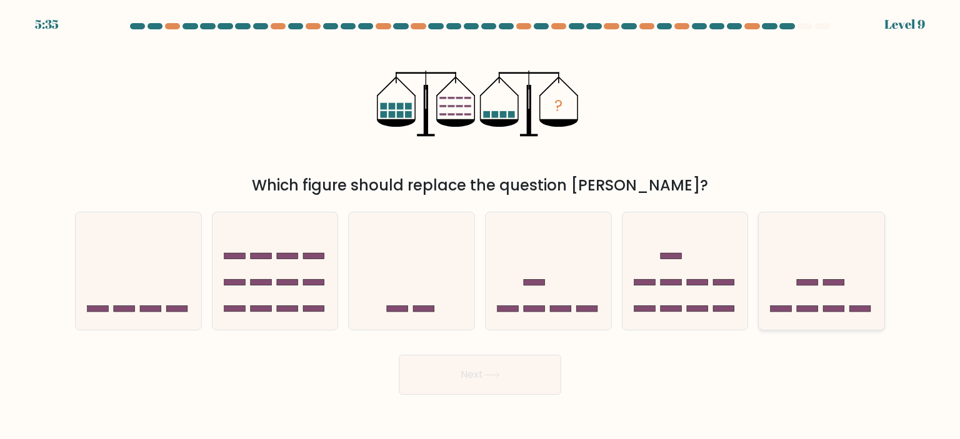
click at [811, 289] on icon at bounding box center [822, 271] width 126 height 104
click at [481, 226] on input "f." at bounding box center [480, 223] width 1 height 6
radio input "true"
click at [524, 372] on button "Next" at bounding box center [480, 375] width 162 height 40
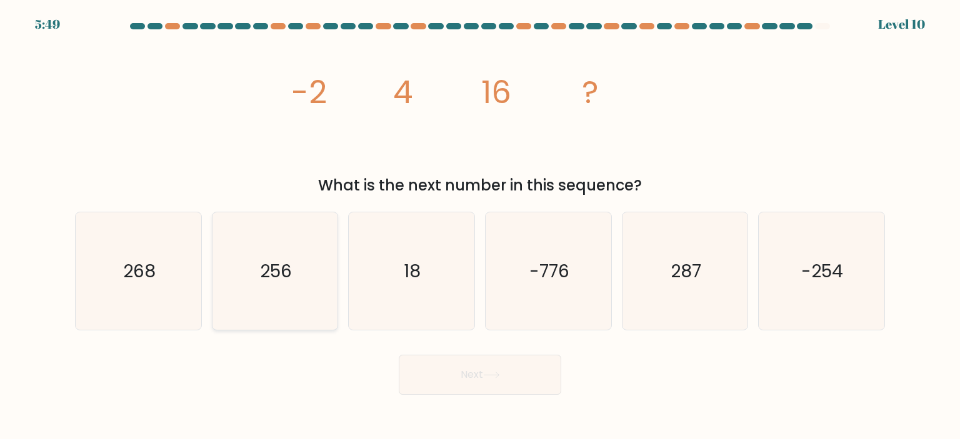
click at [257, 247] on icon "256" at bounding box center [274, 270] width 117 height 117
click at [480, 226] on input "b. 256" at bounding box center [480, 223] width 1 height 6
radio input "true"
click at [491, 375] on icon at bounding box center [491, 375] width 17 height 7
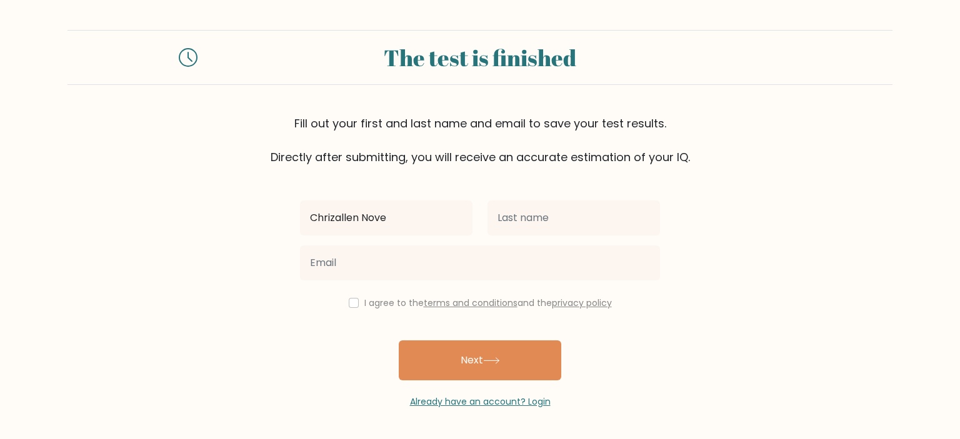
type input "Chrizallen Nove"
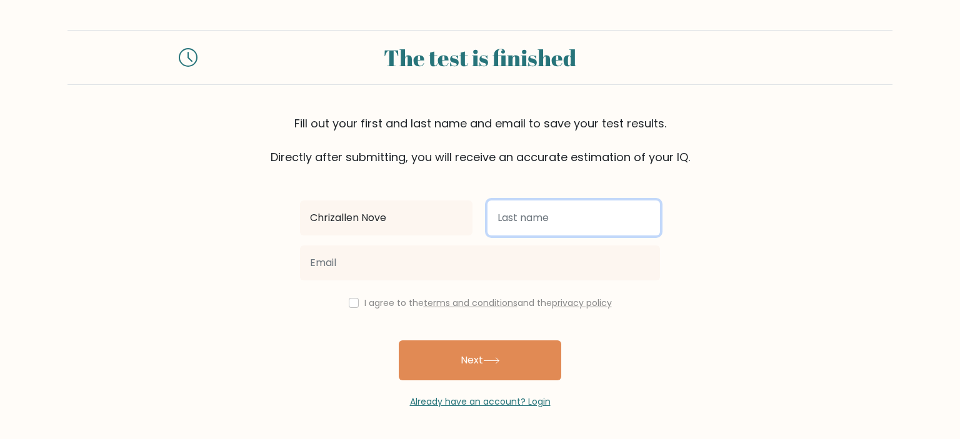
click at [549, 231] on input "text" at bounding box center [573, 218] width 172 height 35
type input "Gallentes"
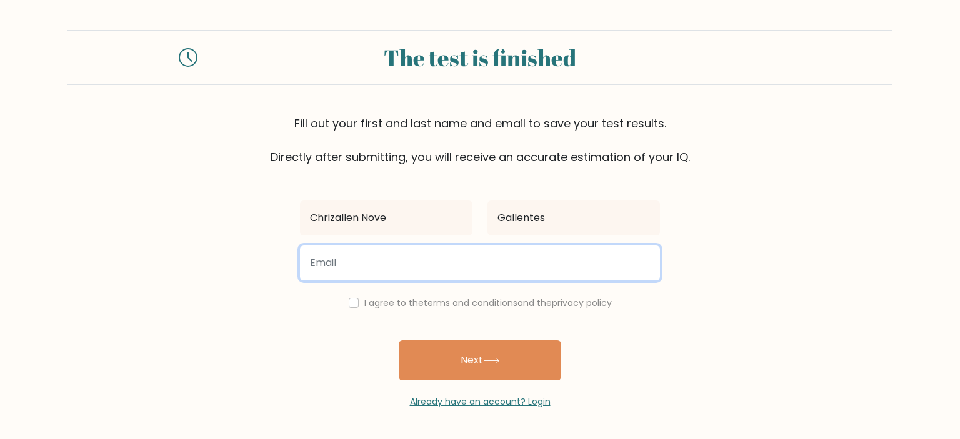
click at [372, 259] on input "email" at bounding box center [480, 263] width 360 height 35
type input "chrizallengallentes@gmail.com"
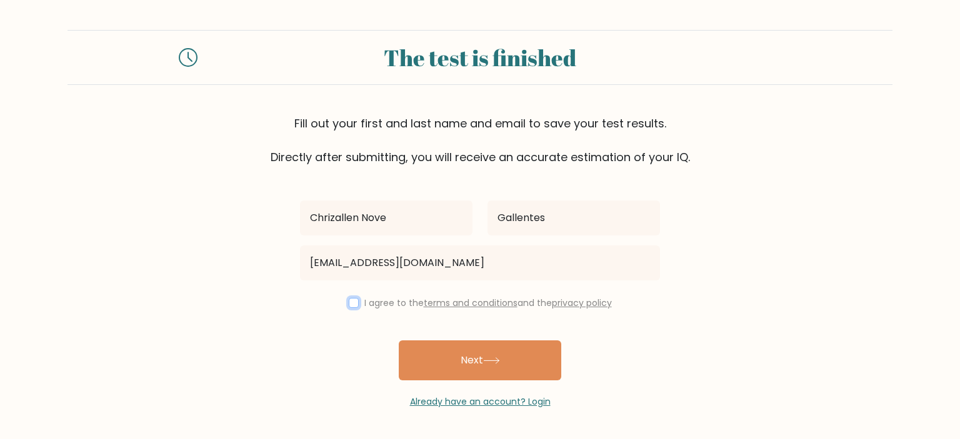
click at [351, 302] on input "checkbox" at bounding box center [354, 303] width 10 height 10
checkbox input "true"
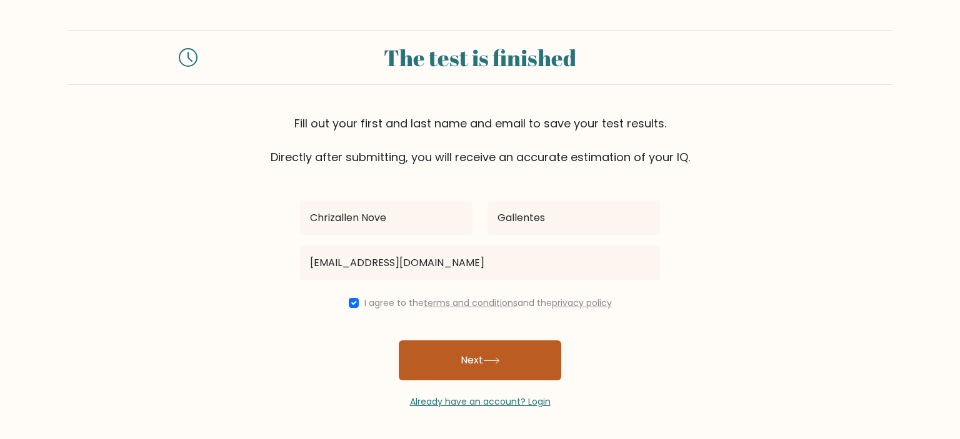
click at [478, 364] on button "Next" at bounding box center [480, 361] width 162 height 40
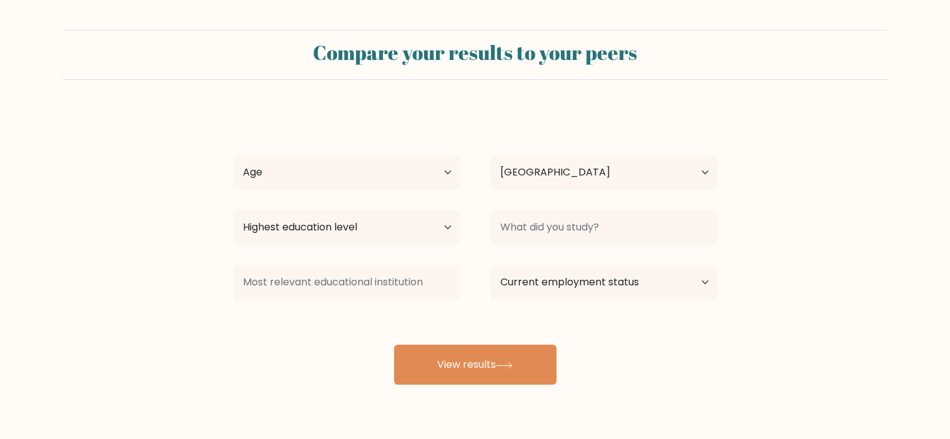
select select "PH"
click at [379, 182] on select "Age Under 18 years old 18-24 years old 25-34 years old 35-44 years old 45-54 ye…" at bounding box center [346, 172] width 227 height 35
select select "35_44"
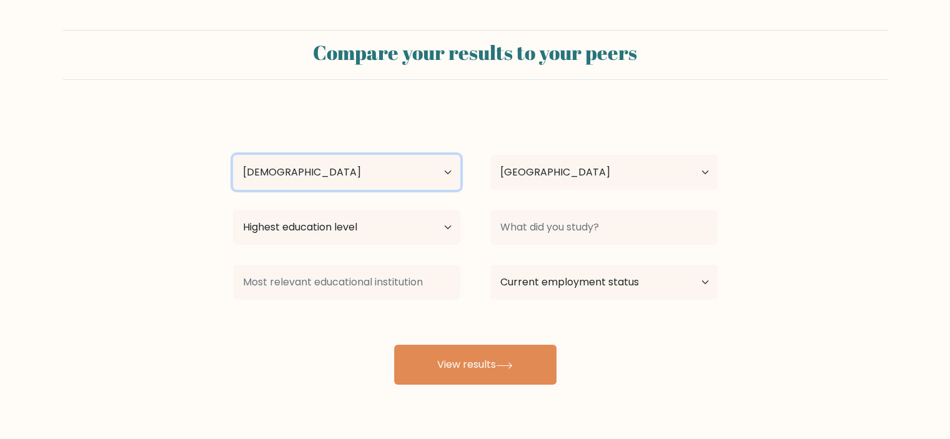
click at [233, 155] on select "Age Under 18 years old 18-24 years old 25-34 years old 35-44 years old 45-54 ye…" at bounding box center [346, 172] width 227 height 35
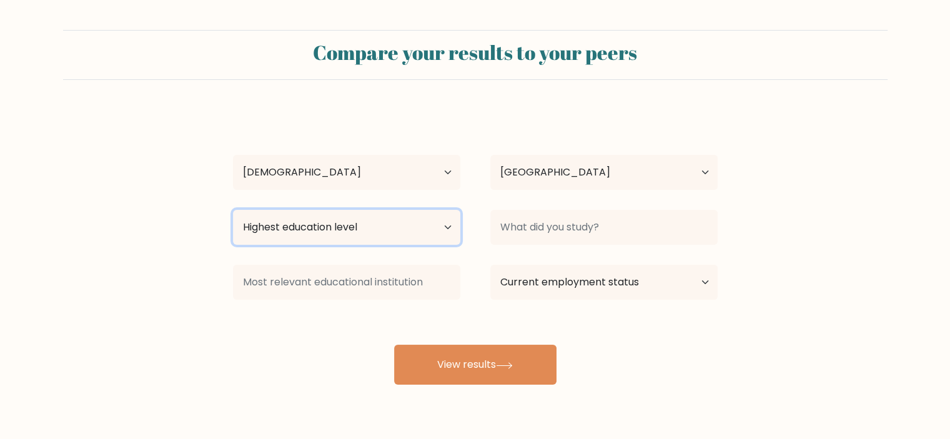
click at [383, 222] on select "Highest education level No schooling Primary Lower Secondary Upper Secondary Oc…" at bounding box center [346, 227] width 227 height 35
select select "bachelors_degree"
click at [233, 210] on select "Highest education level No schooling Primary Lower Secondary Upper Secondary Oc…" at bounding box center [346, 227] width 227 height 35
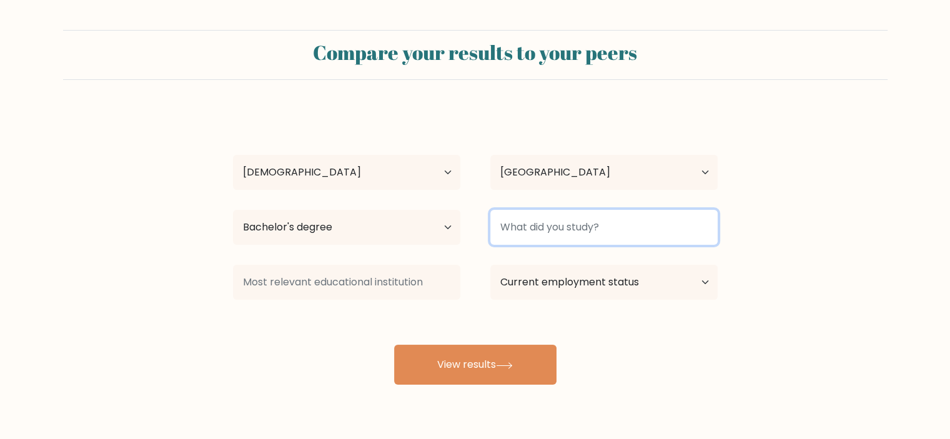
click at [595, 229] on input at bounding box center [604, 227] width 227 height 35
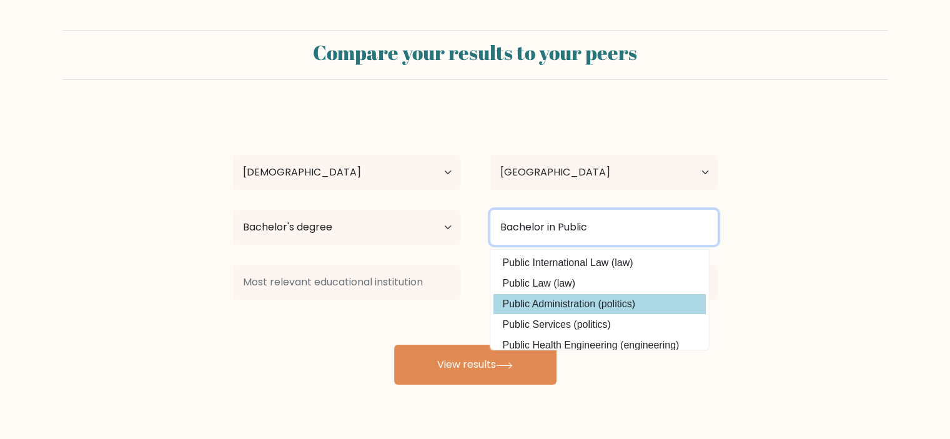
type input "Bachelor in Public"
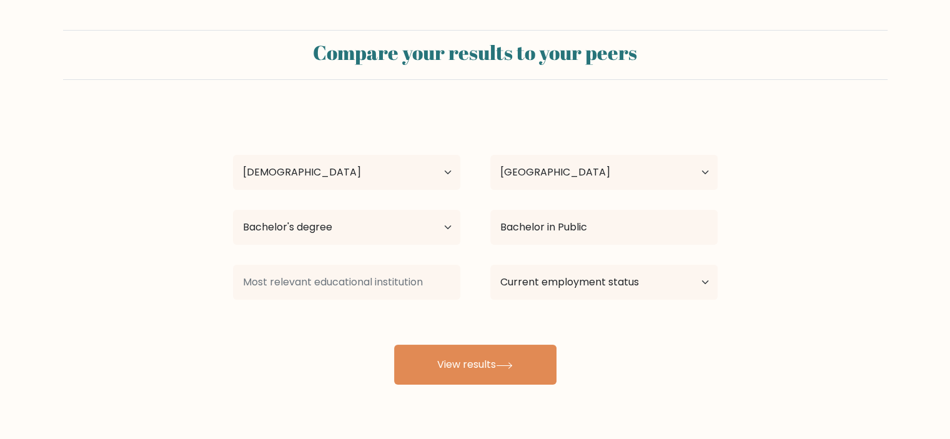
click at [570, 296] on div "Chrizallen Nove Gallentes Age Under 18 years old 18-24 years old 25-34 years ol…" at bounding box center [476, 247] width 500 height 275
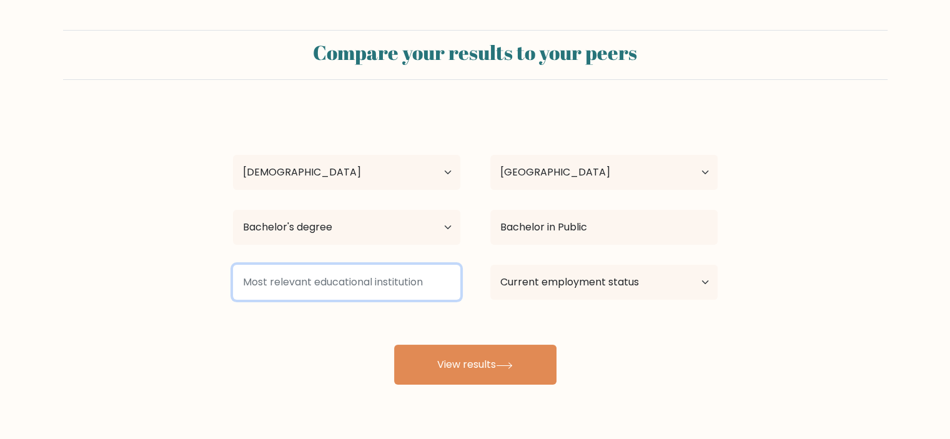
click at [401, 277] on input at bounding box center [346, 282] width 227 height 35
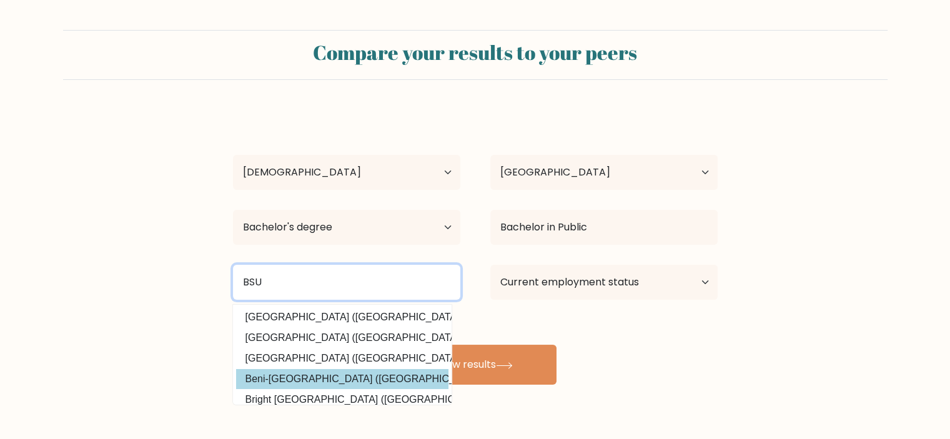
scroll to position [112, 0]
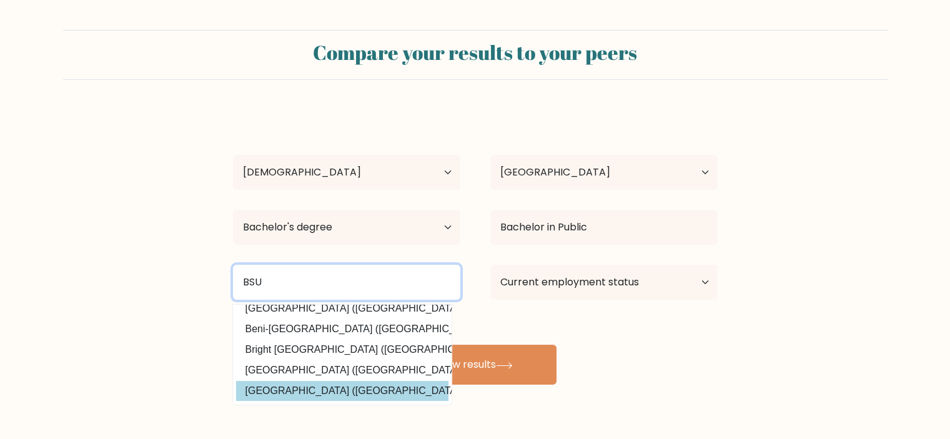
type input "BSU"
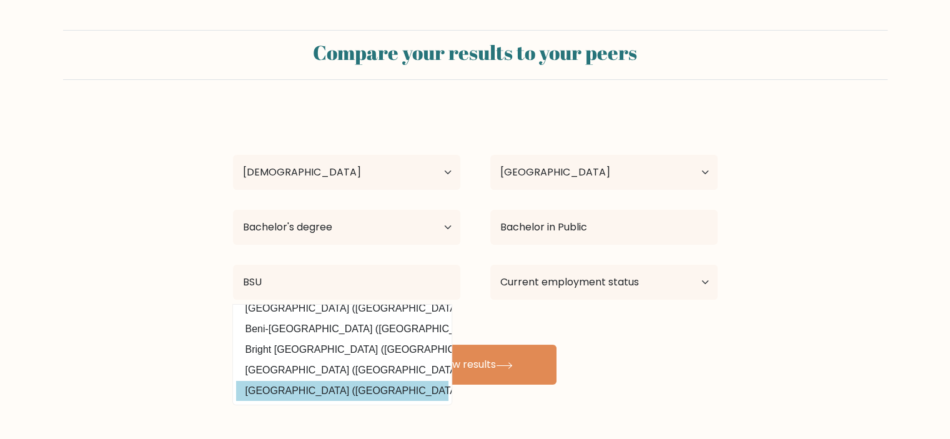
click at [348, 384] on div "Compare your results to your peers Chrizallen Nove Gallentes Age Under 18 years…" at bounding box center [475, 237] width 950 height 474
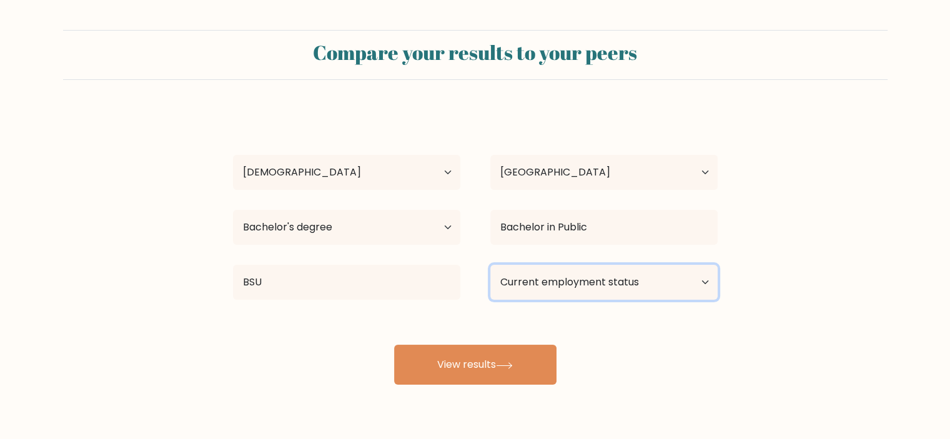
click at [557, 284] on select "Current employment status Employed Student Retired Other / prefer not to answer" at bounding box center [604, 282] width 227 height 35
select select "employed"
click at [491, 265] on select "Current employment status Employed Student Retired Other / prefer not to answer" at bounding box center [604, 282] width 227 height 35
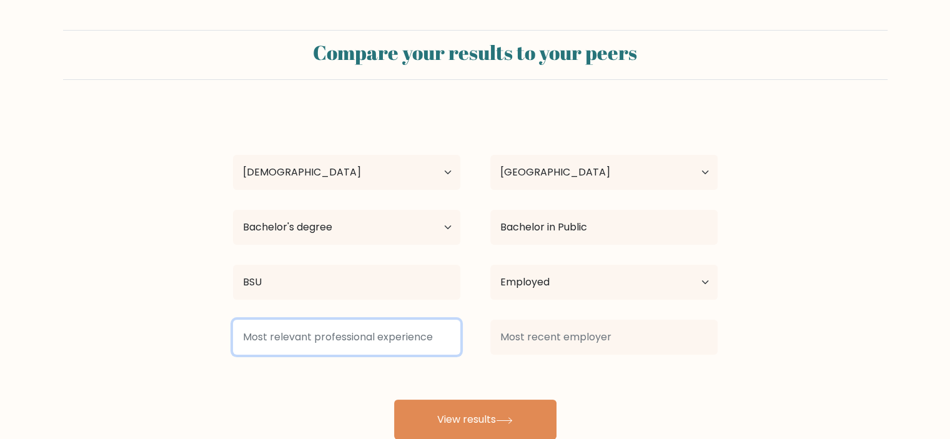
click at [377, 336] on input at bounding box center [346, 337] width 227 height 35
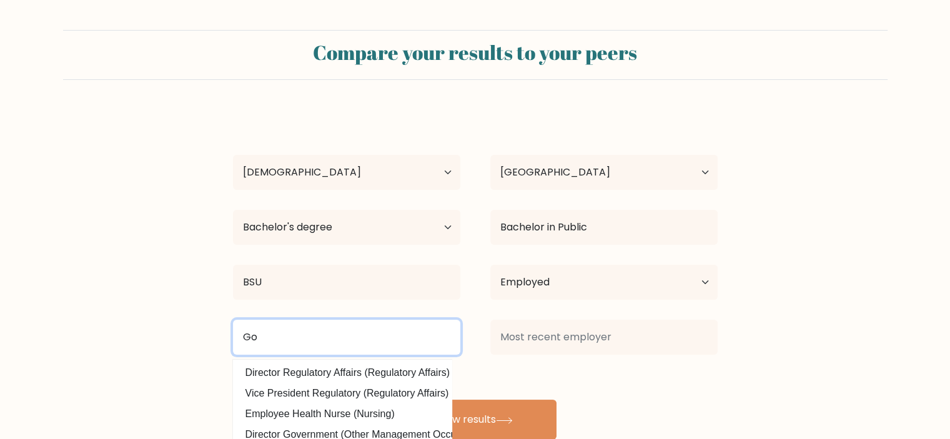
type input "G"
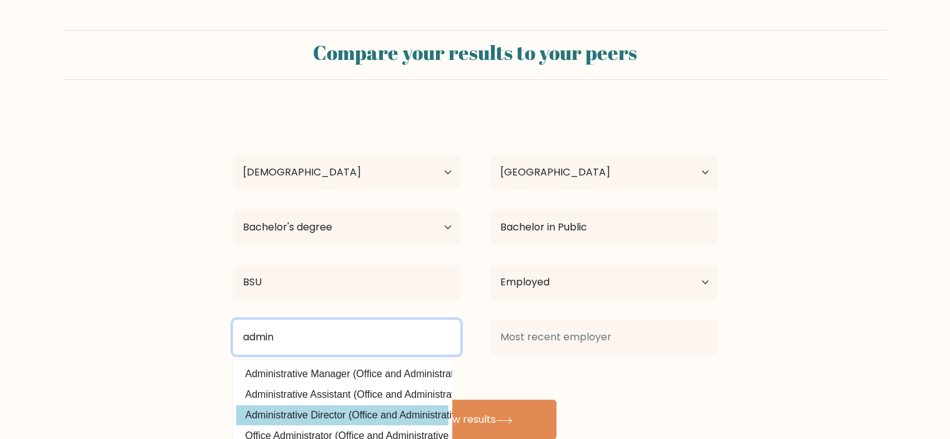
scroll to position [62, 0]
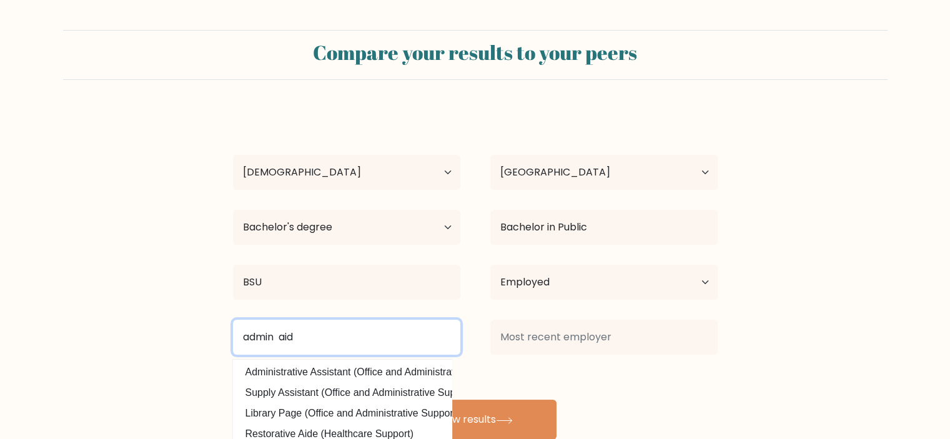
click at [282, 339] on input "admin aid" at bounding box center [346, 337] width 227 height 35
type input "admin aid"
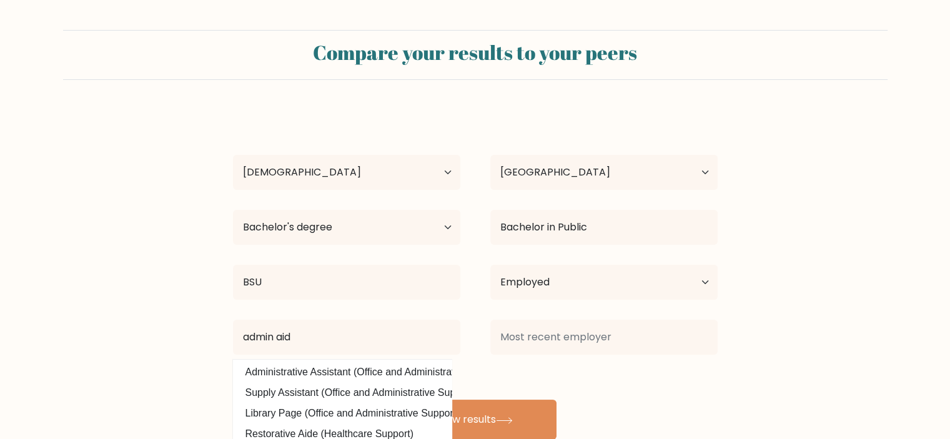
click at [323, 372] on div "Chrizallen Nove Gallentes Age Under 18 years old 18-24 years old 25-34 years ol…" at bounding box center [476, 275] width 500 height 330
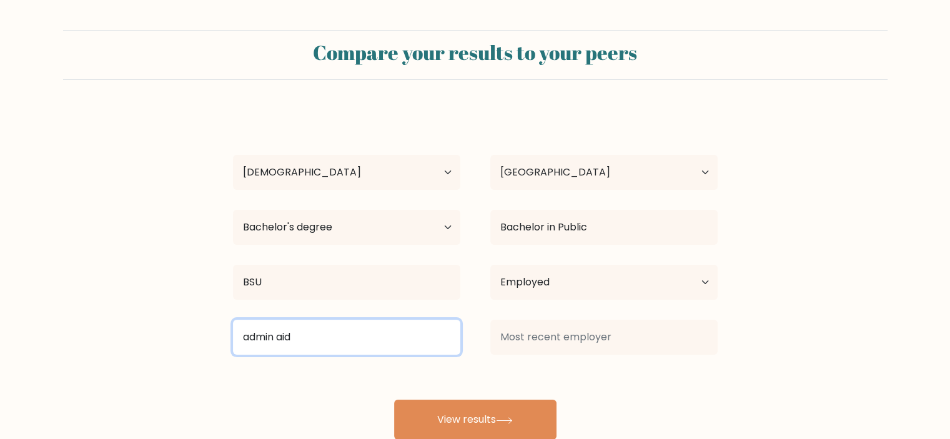
click at [332, 339] on input "admin aid" at bounding box center [346, 337] width 227 height 35
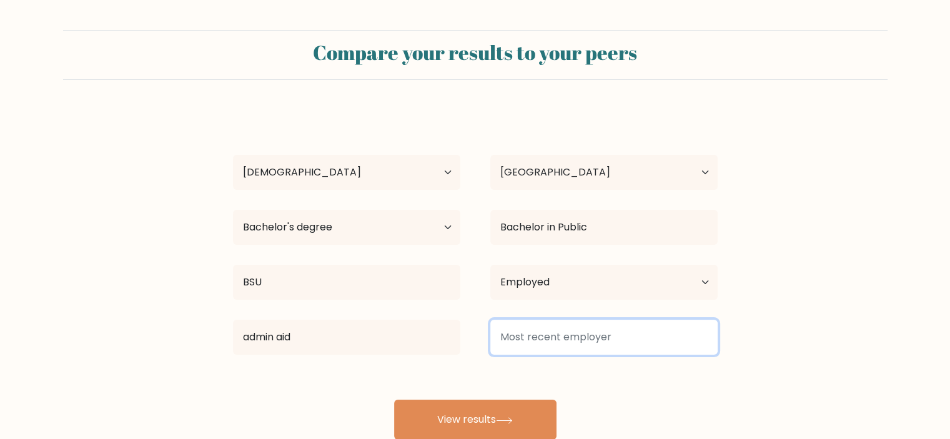
click at [552, 338] on input at bounding box center [604, 337] width 227 height 35
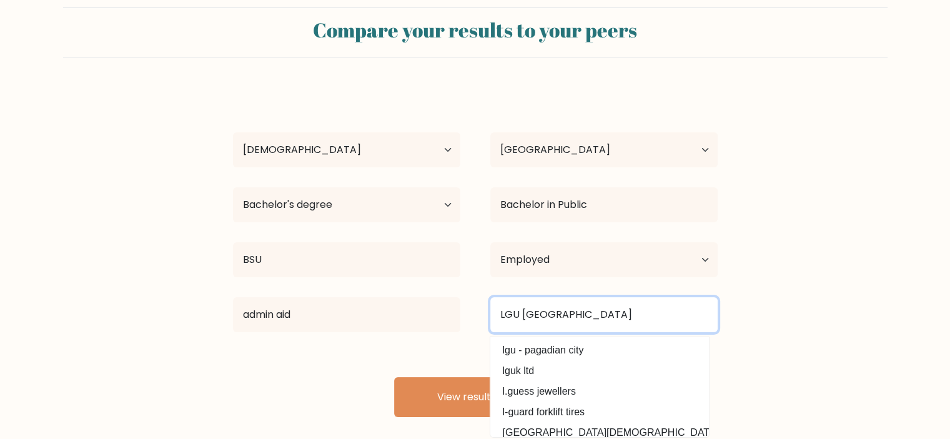
scroll to position [34, 0]
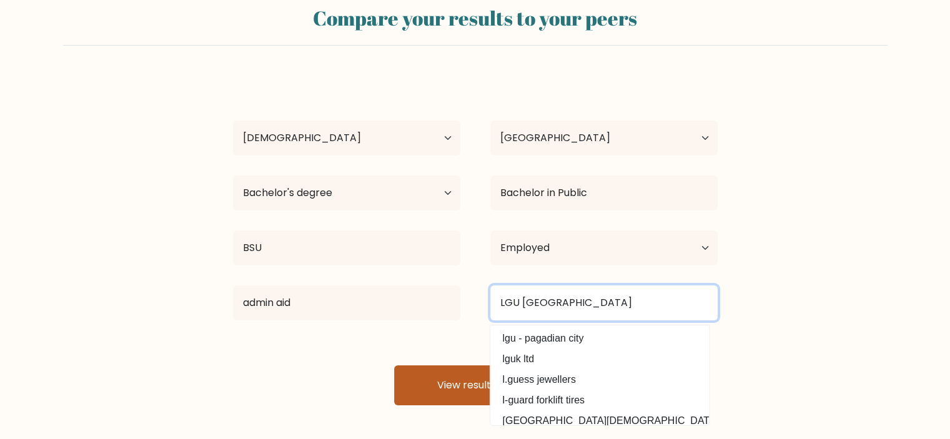
type input "LGU Valencia City"
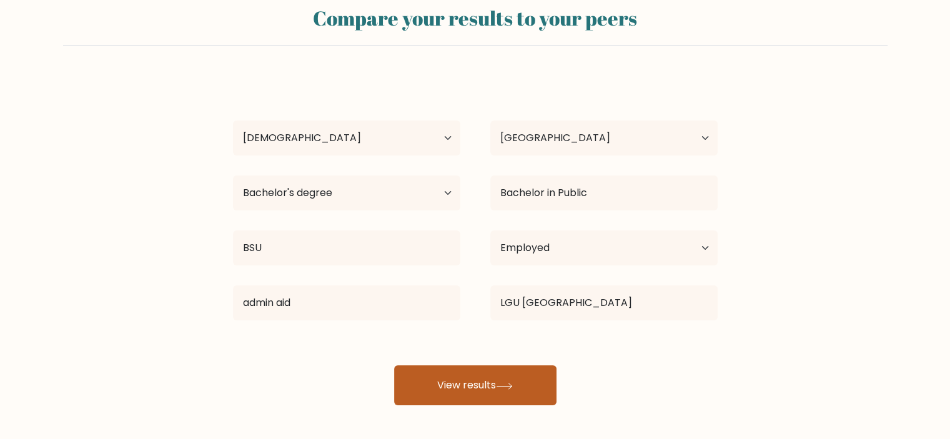
click at [429, 382] on button "View results" at bounding box center [475, 386] width 162 height 40
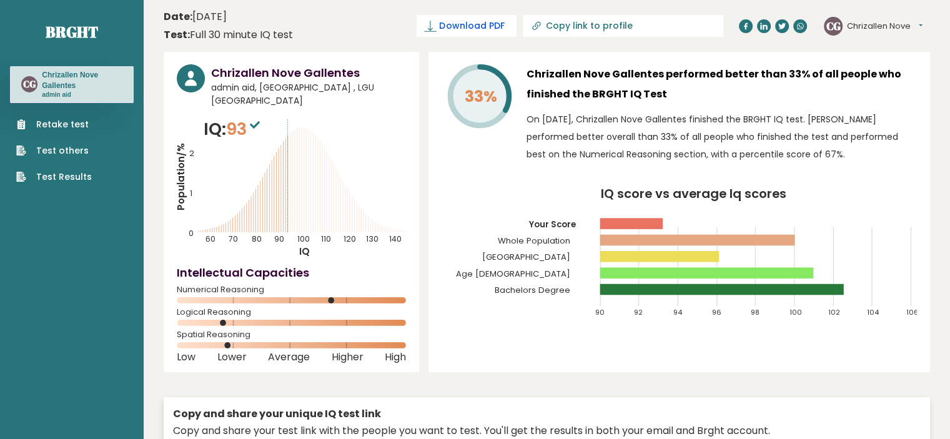
click at [504, 29] on span "Download PDF" at bounding box center [471, 25] width 65 height 13
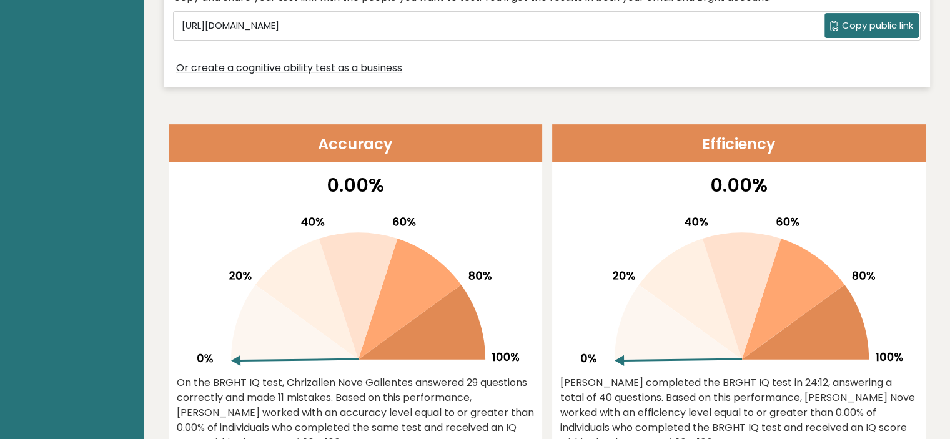
scroll to position [250, 0]
